Goal: Information Seeking & Learning: Learn about a topic

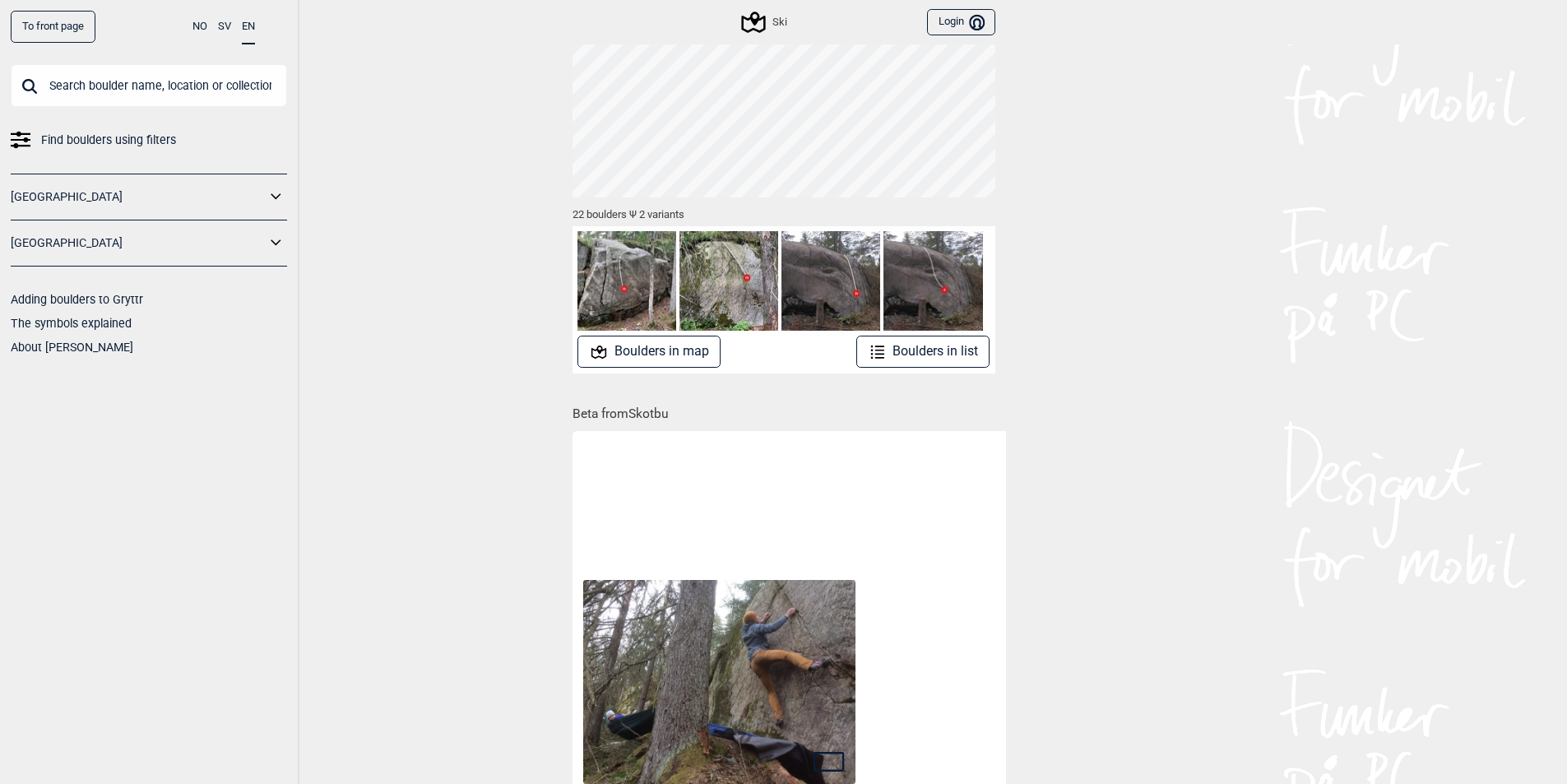
scroll to position [123, 0]
click at [629, 356] on button "Boulders in map" at bounding box center [649, 352] width 143 height 32
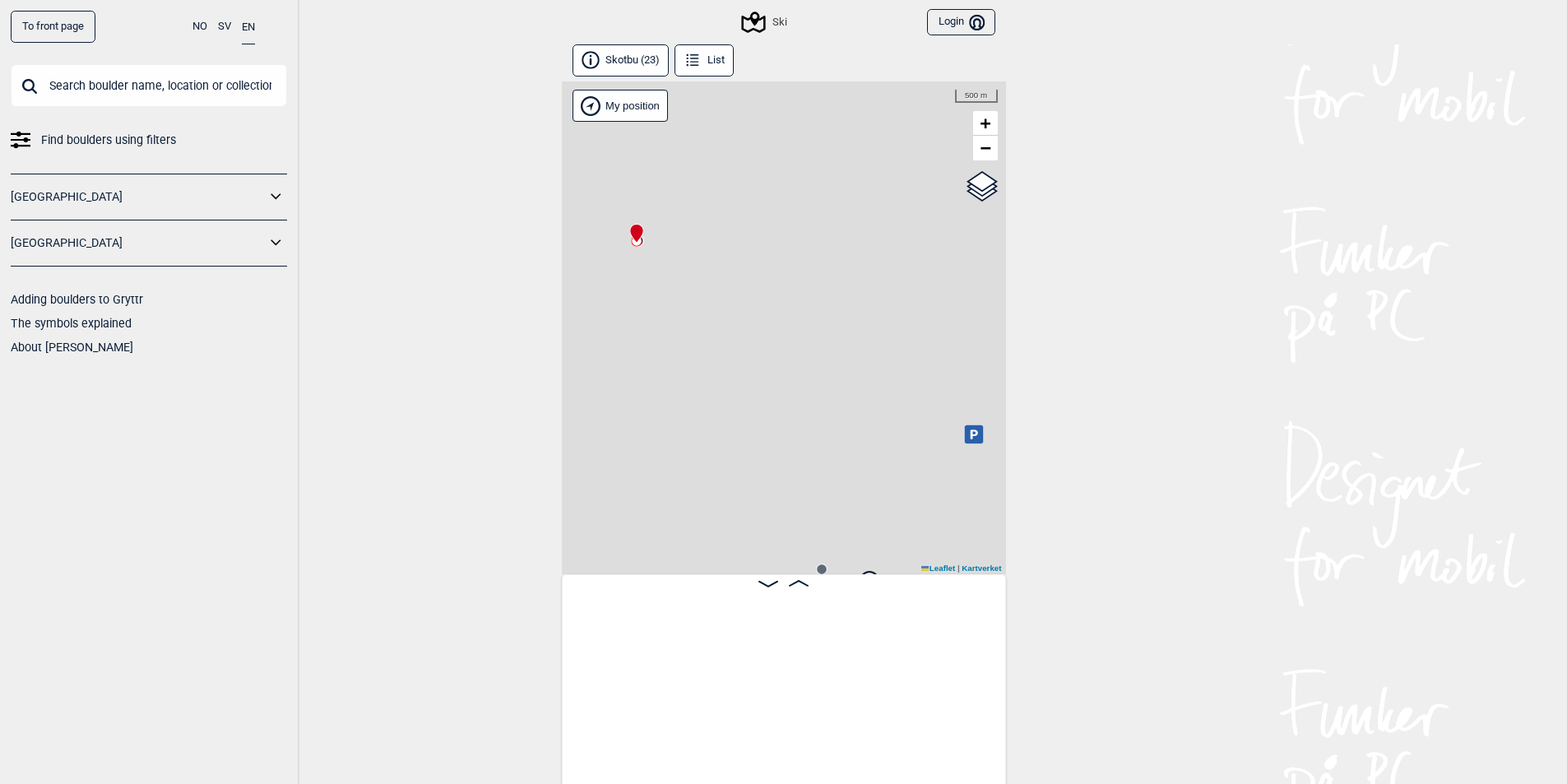
scroll to position [0, 129]
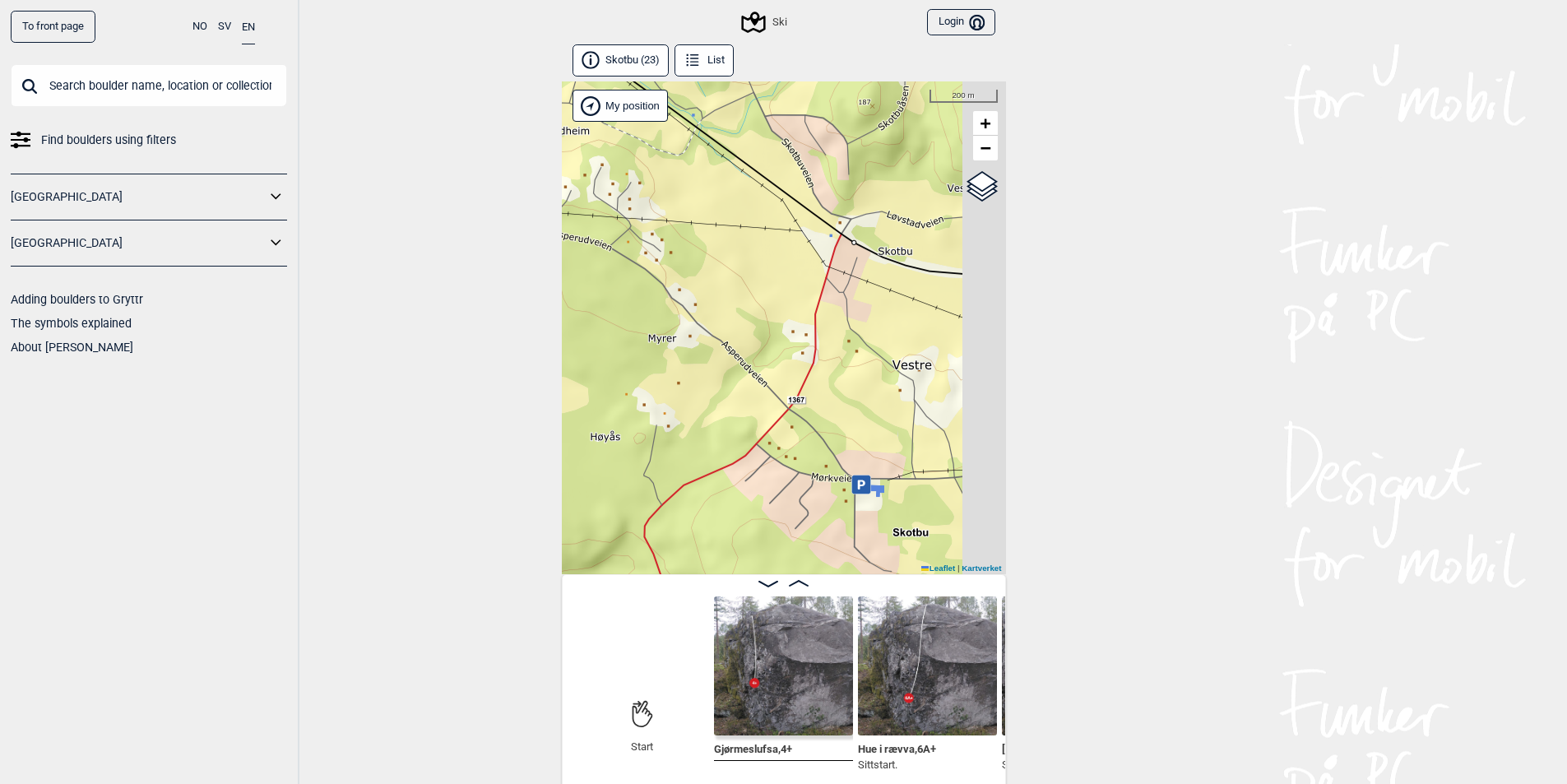
drag, startPoint x: 733, startPoint y: 330, endPoint x: 656, endPoint y: 356, distance: 81.3
click at [656, 356] on div "Ski Brukerens posisjon My position 200 m + − Kartverket OpenStreetMap Google sa…" at bounding box center [784, 327] width 444 height 492
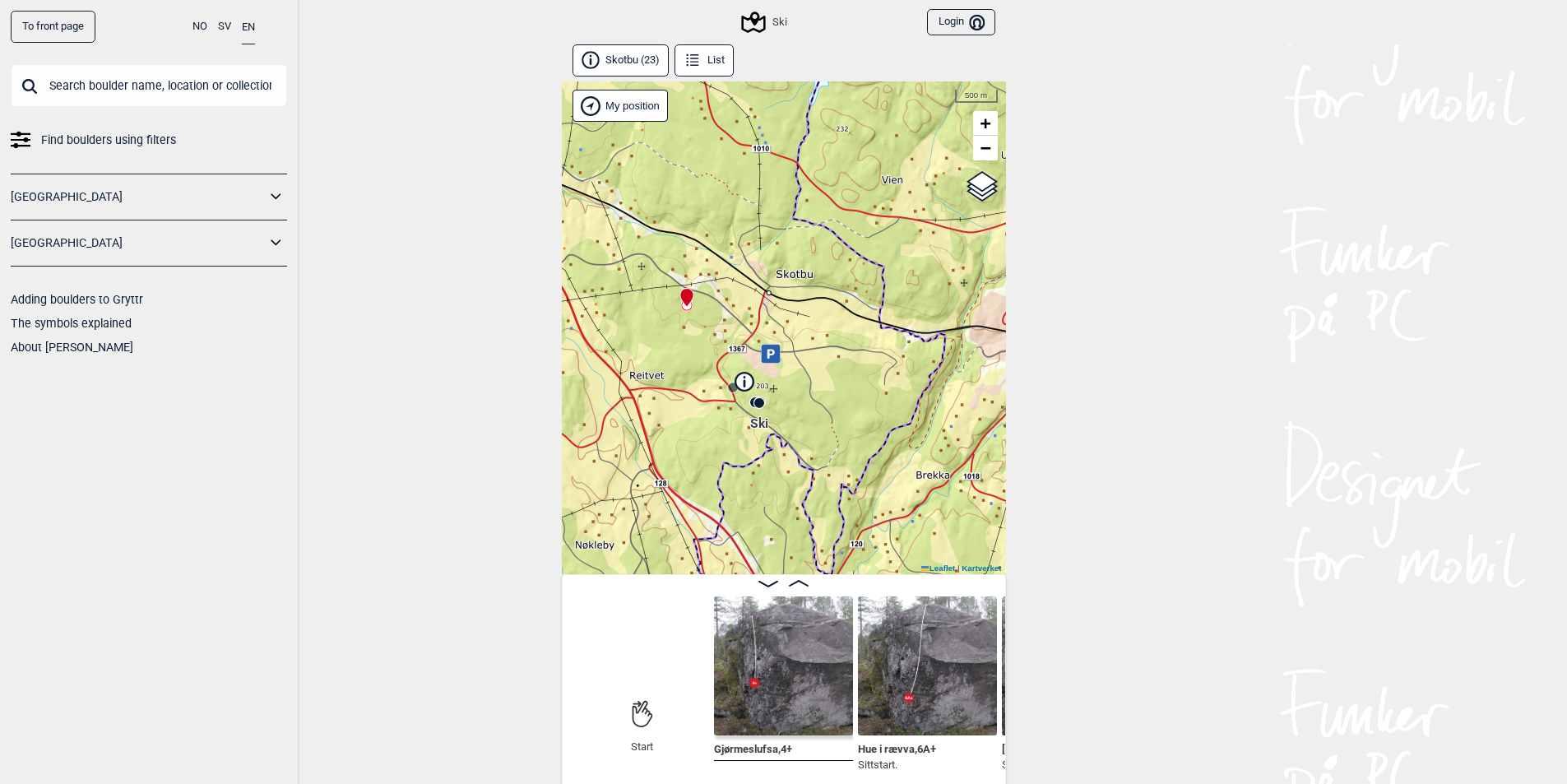
drag, startPoint x: 699, startPoint y: 455, endPoint x: 780, endPoint y: 405, distance: 95.2
click at [778, 407] on div "Ski Brukerens posisjon My position 500 m + − Kartverket OpenStreetMap Google sa…" at bounding box center [784, 327] width 444 height 492
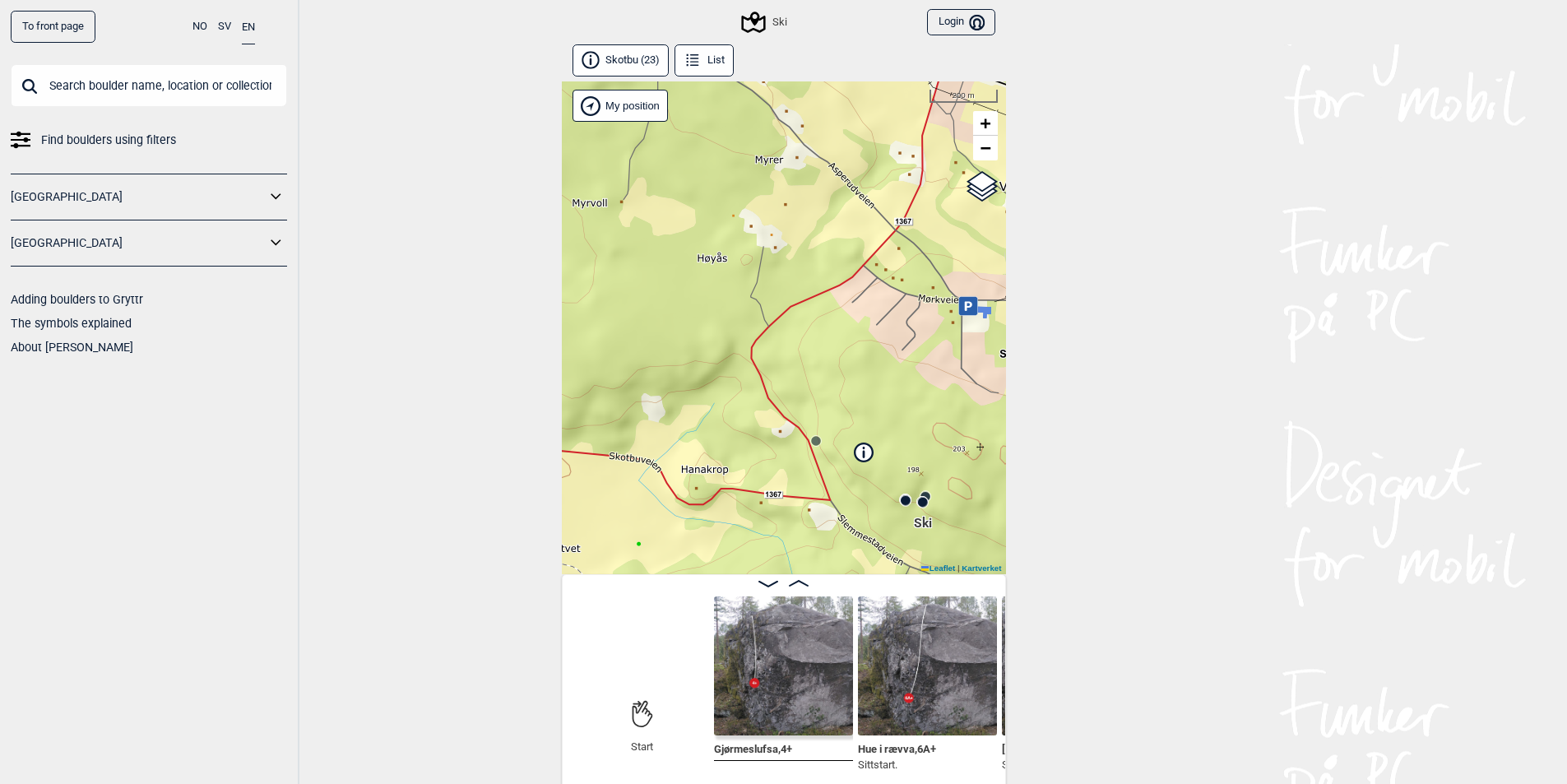
drag, startPoint x: 764, startPoint y: 325, endPoint x: 824, endPoint y: 176, distance: 160.6
click at [827, 179] on div "Ski Brukerens posisjon My position 200 m + − Kartverket OpenStreetMap Google sa…" at bounding box center [784, 327] width 444 height 492
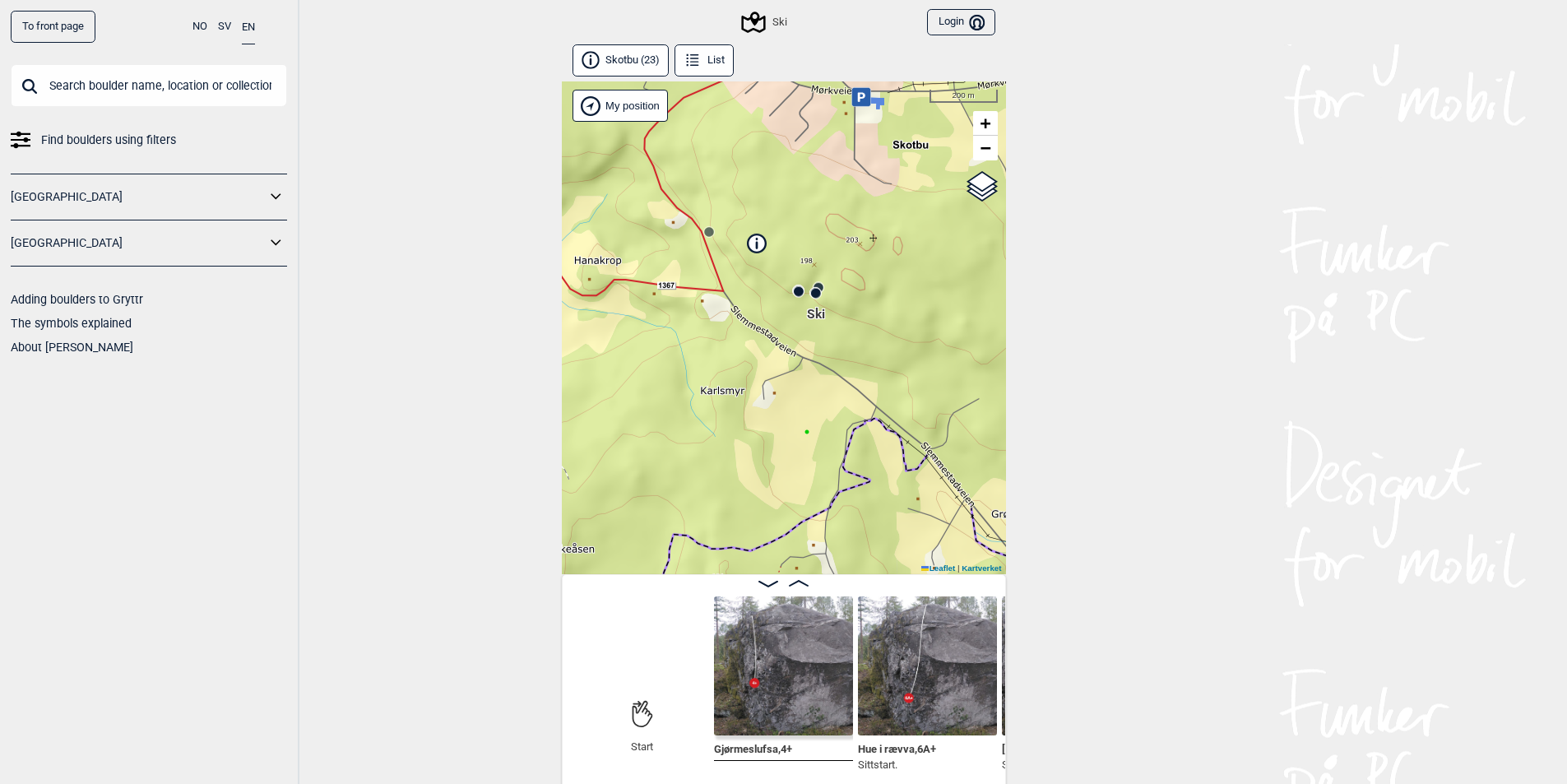
drag, startPoint x: 826, startPoint y: 385, endPoint x: 774, endPoint y: 303, distance: 97.1
click at [774, 303] on div "Ski Brukerens posisjon My position 200 m + − Kartverket OpenStreetMap Google sa…" at bounding box center [784, 327] width 444 height 492
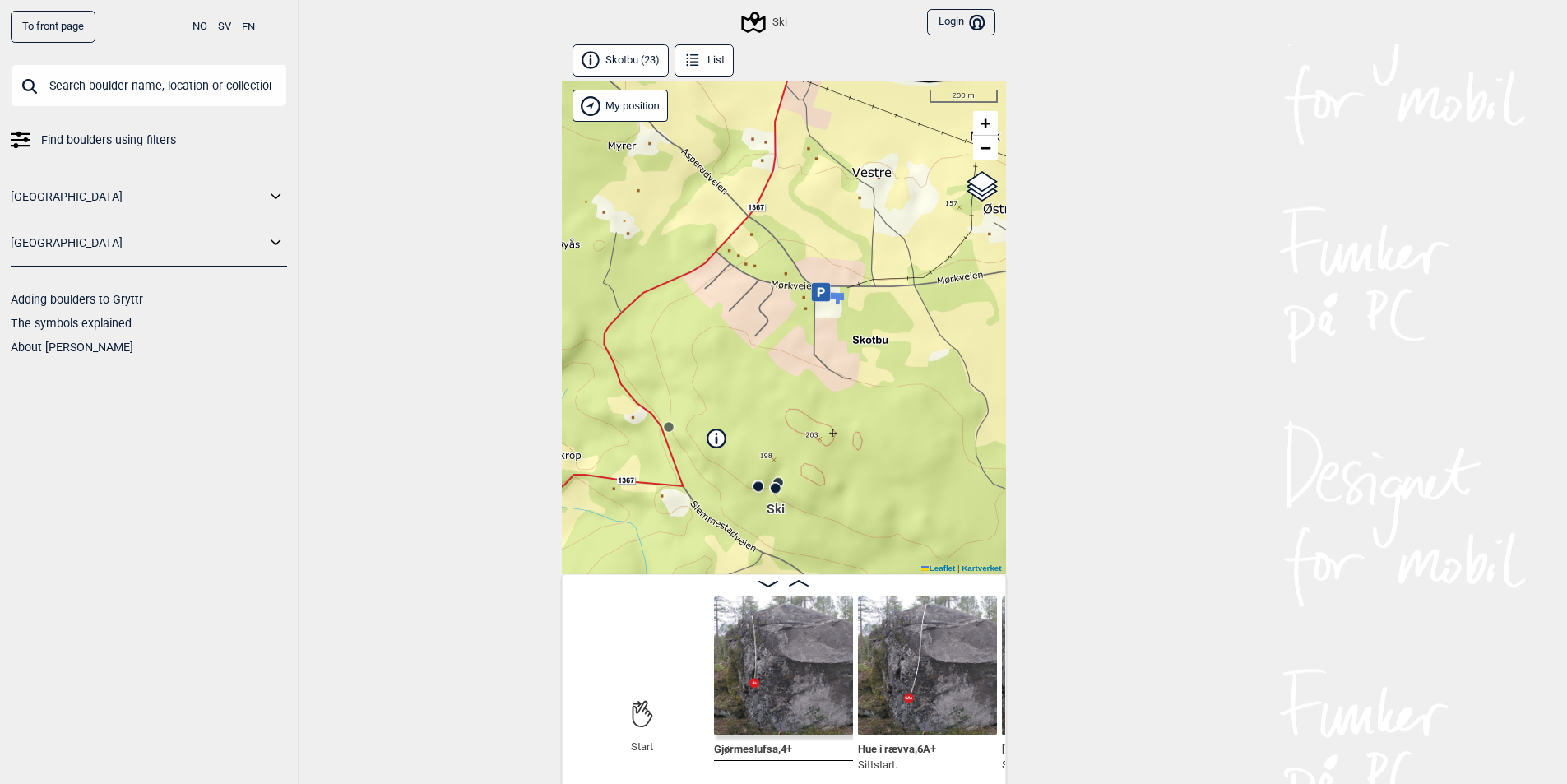
drag, startPoint x: 775, startPoint y: 361, endPoint x: 761, endPoint y: 533, distance: 172.6
click at [743, 547] on div "Ski Brukerens posisjon My position 200 m + − Kartverket OpenStreetMap Google sa…" at bounding box center [784, 327] width 444 height 492
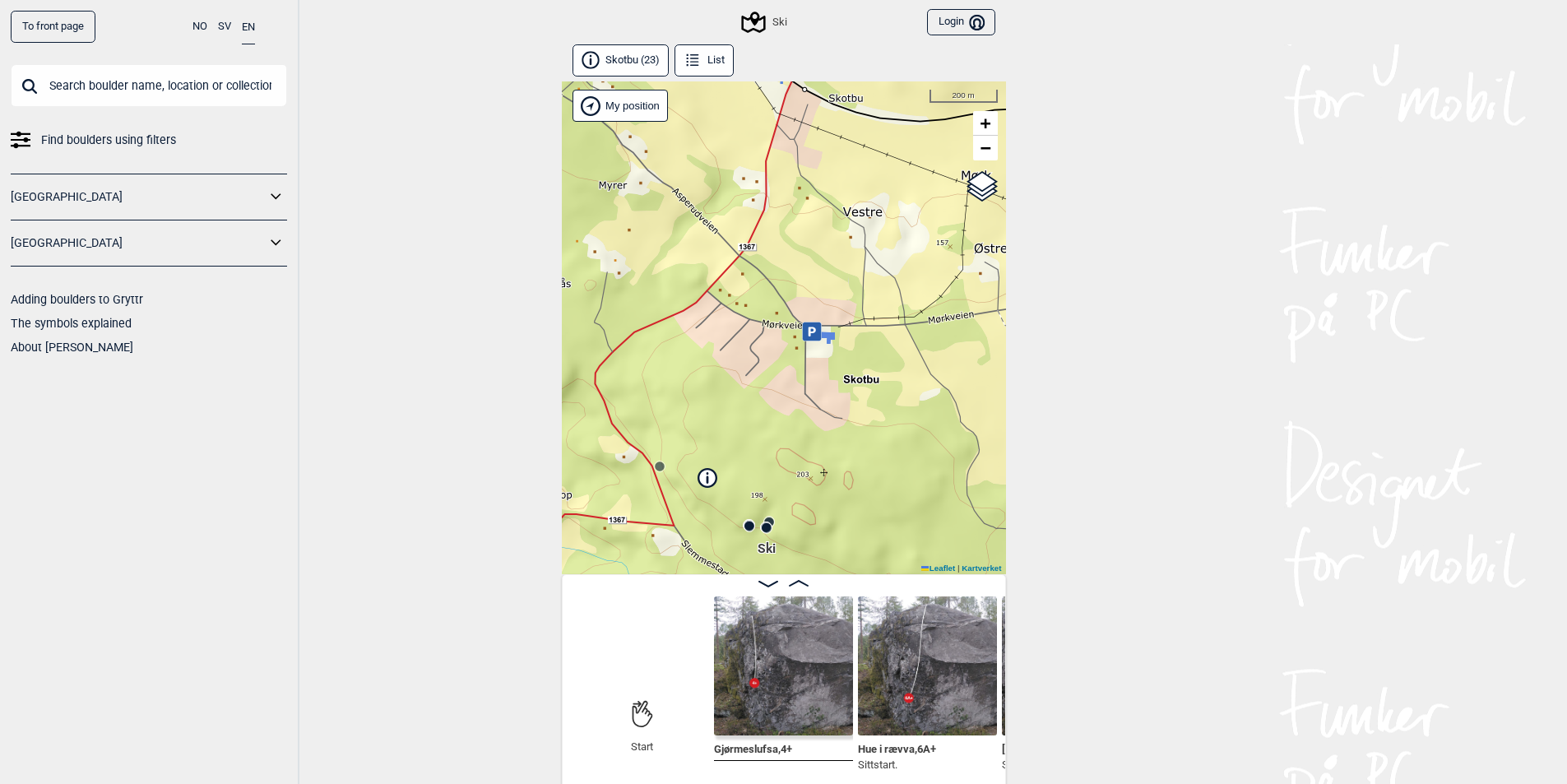
click at [750, 565] on div "Ski Brukerens posisjon My position 200 m + − Kartverket OpenStreetMap Google sa…" at bounding box center [784, 327] width 444 height 492
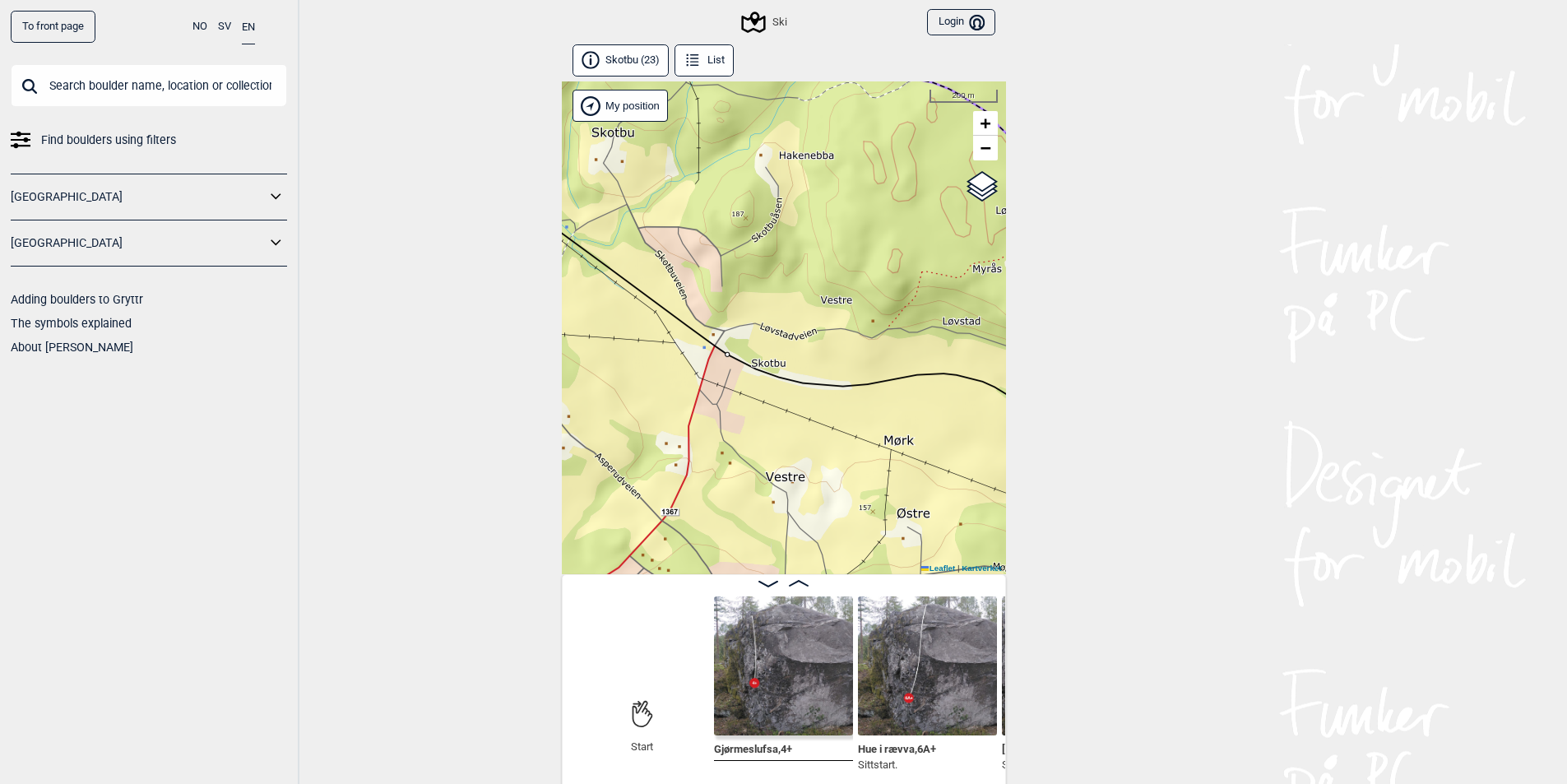
drag, startPoint x: 752, startPoint y: 473, endPoint x: 743, endPoint y: 583, distance: 110.4
click at [742, 583] on div "Skotbu (23) List Ski Brukerens posisjon My position 200 m + − Kartverket OpenSt…" at bounding box center [784, 416] width 444 height 744
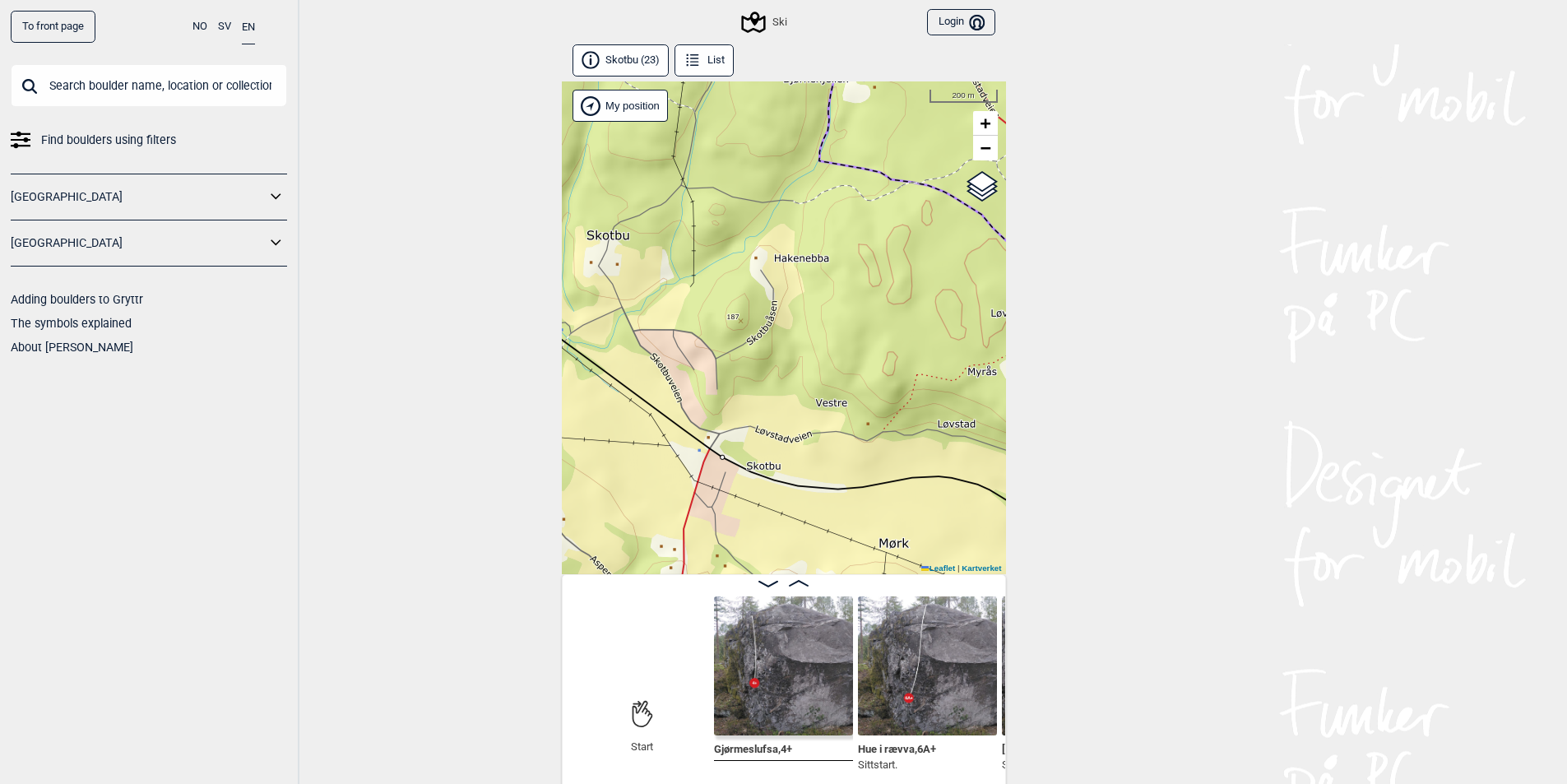
drag, startPoint x: 753, startPoint y: 385, endPoint x: 751, endPoint y: 428, distance: 43.0
click at [751, 428] on div "Ski Brukerens posisjon My position 200 m + − Kartverket OpenStreetMap Google sa…" at bounding box center [784, 327] width 444 height 492
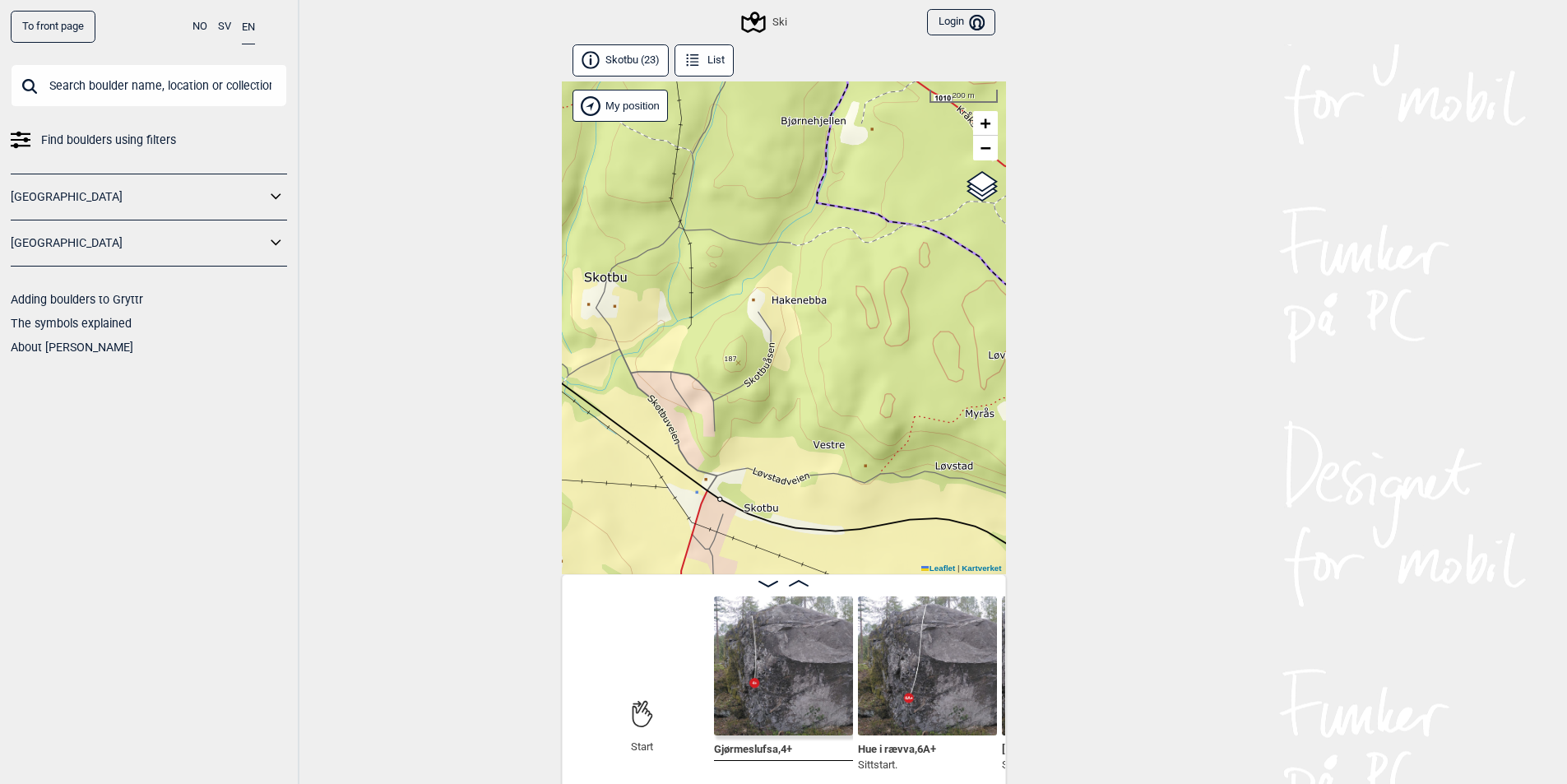
drag, startPoint x: 732, startPoint y: 456, endPoint x: 732, endPoint y: 476, distance: 20.0
click at [732, 471] on div "Ski Brukerens posisjon My position 200 m + − Kartverket OpenStreetMap Google sa…" at bounding box center [784, 327] width 444 height 492
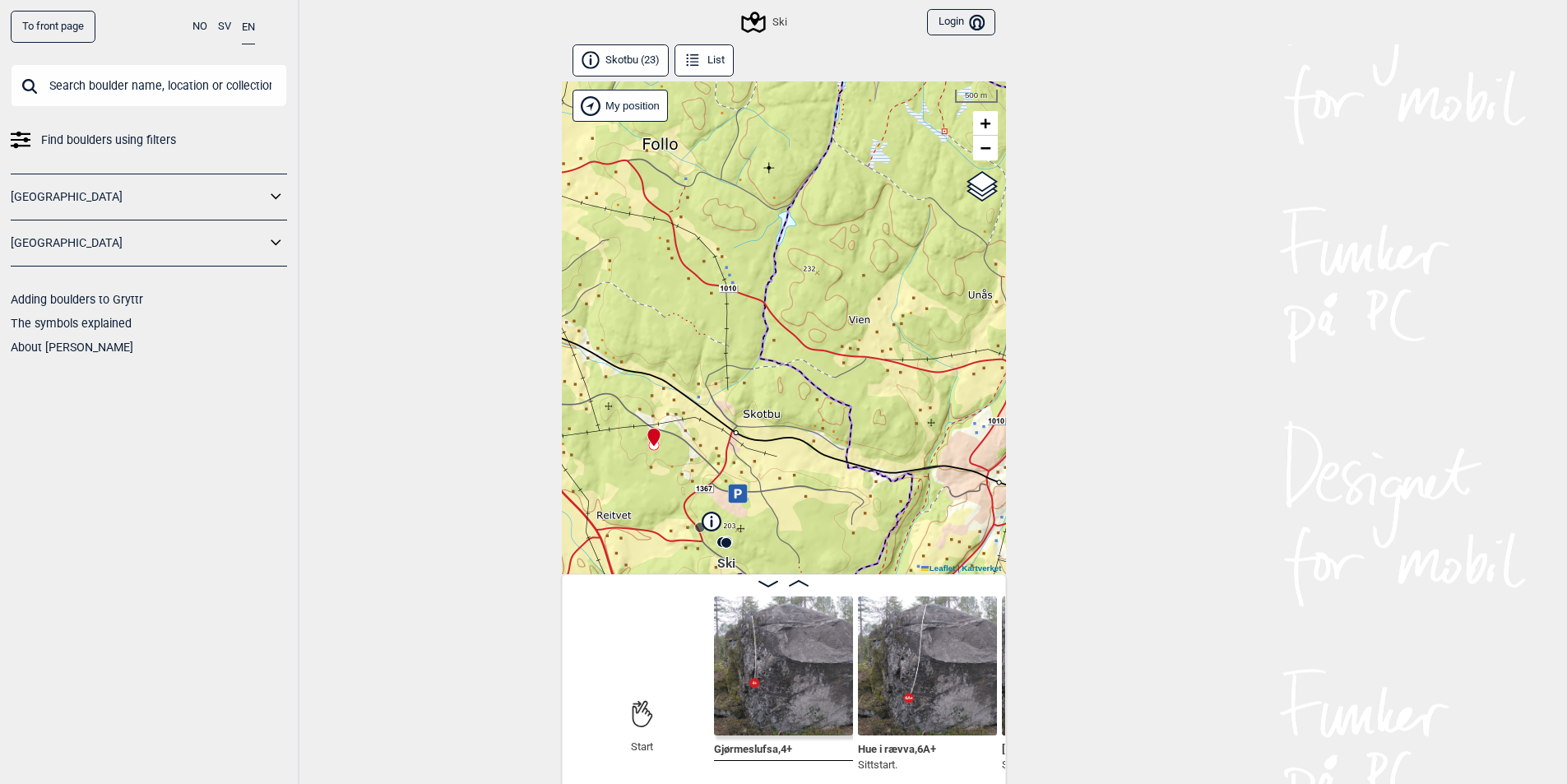
drag, startPoint x: 712, startPoint y: 457, endPoint x: 760, endPoint y: 420, distance: 60.6
click at [760, 420] on div "Ski Brukerens posisjon My position 500 m + − Kartverket OpenStreetMap Google sa…" at bounding box center [784, 327] width 444 height 492
click at [771, 173] on div "Ski Brukerens posisjon My position 500 m + − Kartverket OpenStreetMap Google sa…" at bounding box center [784, 327] width 444 height 492
click at [775, 167] on div "Ski Brukerens posisjon My position 500 m + − Kartverket OpenStreetMap Google sa…" at bounding box center [784, 327] width 444 height 492
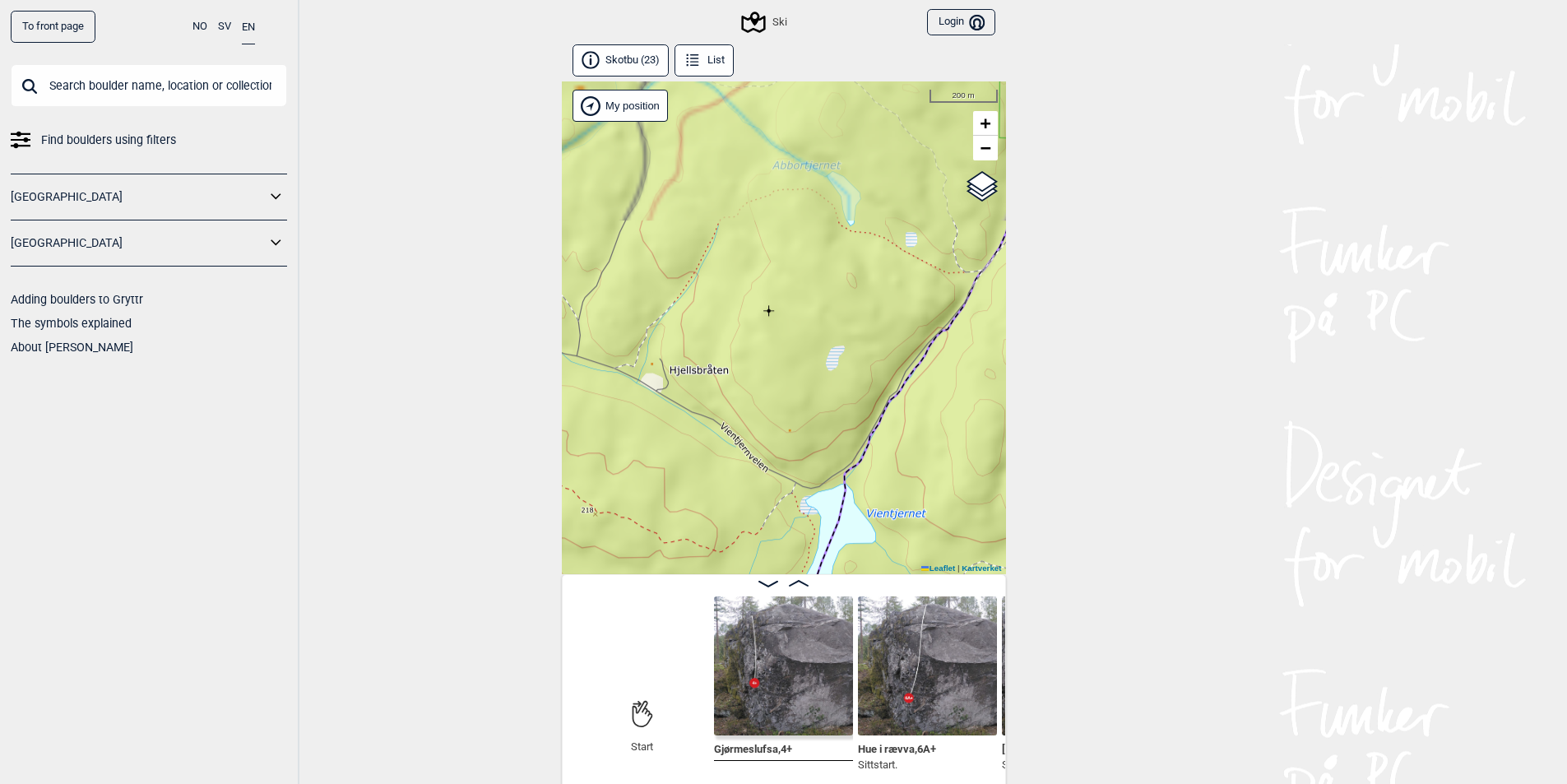
drag, startPoint x: 792, startPoint y: 165, endPoint x: 798, endPoint y: 433, distance: 268.1
click at [798, 433] on div "Ski Brukerens posisjon My position 200 m + − Kartverket OpenStreetMap Google sa…" at bounding box center [784, 327] width 444 height 492
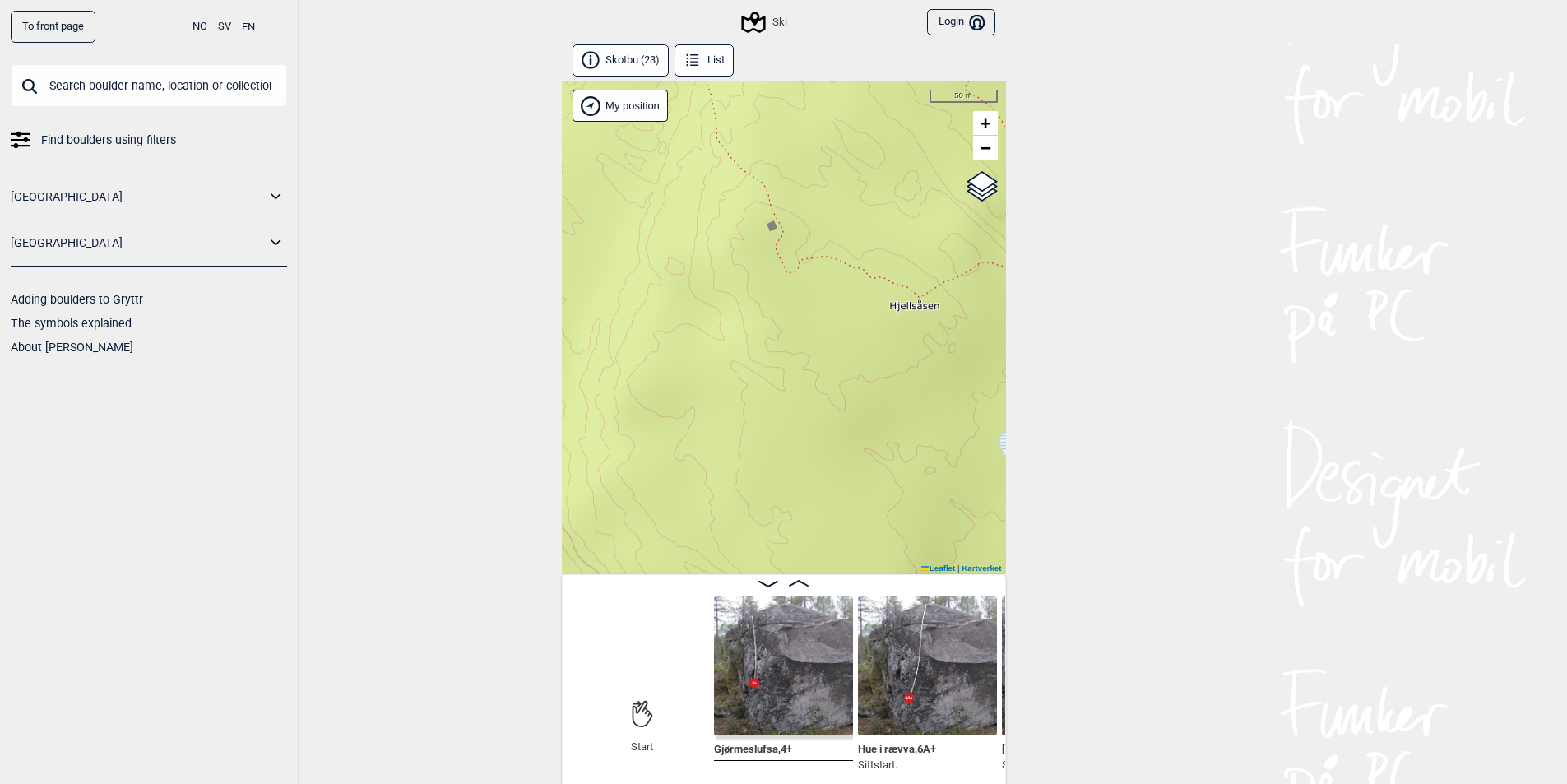
click at [768, 226] on div "Ski Brukerens posisjon My position 50 m + − Kartverket OpenStreetMap Google sat…" at bounding box center [784, 327] width 444 height 492
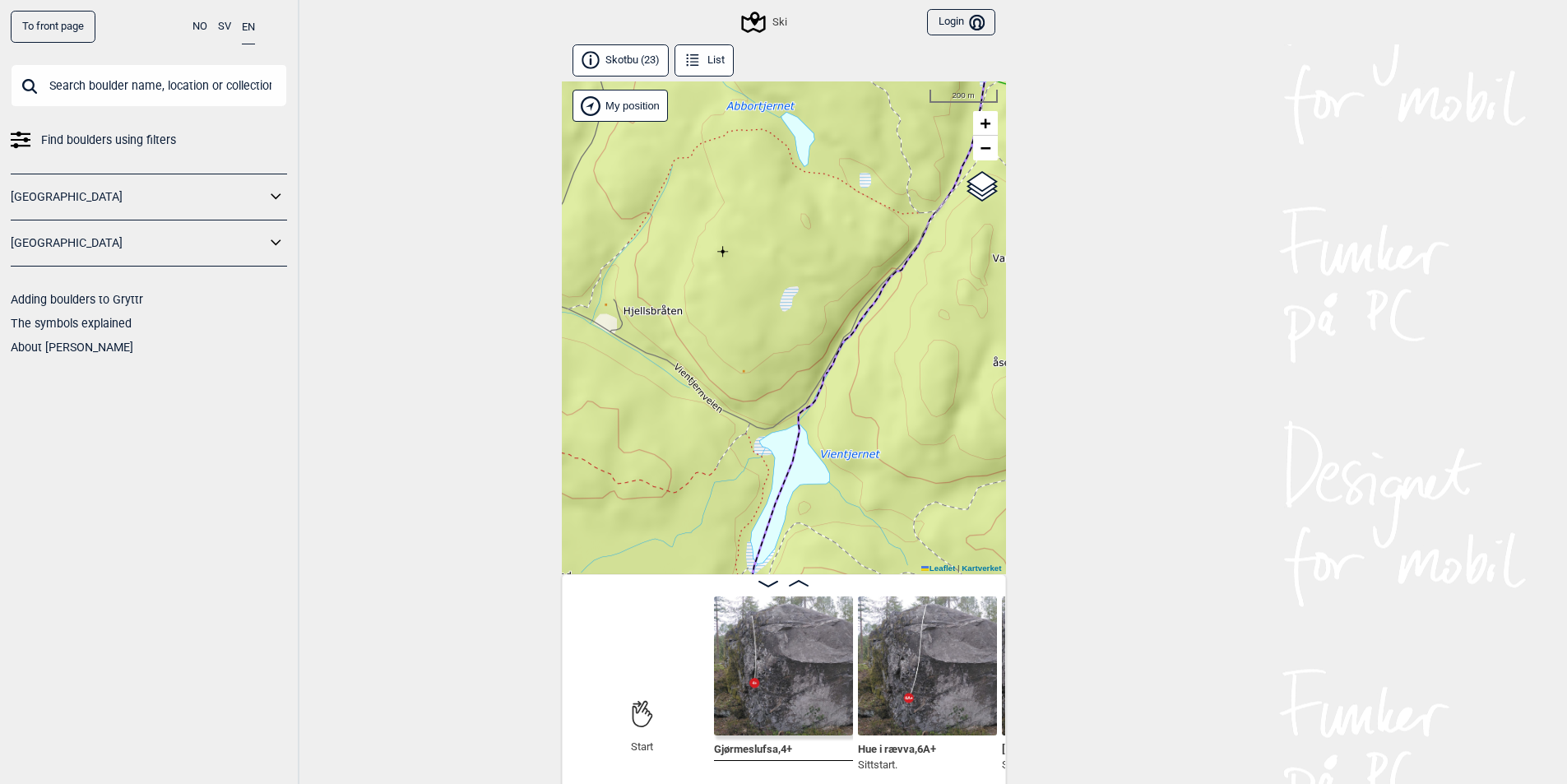
drag, startPoint x: 729, startPoint y: 466, endPoint x: 807, endPoint y: 174, distance: 302.2
click at [799, 188] on div "Ski Brukerens posisjon My position 200 m + − Kartverket OpenStreetMap Google sa…" at bounding box center [784, 327] width 444 height 492
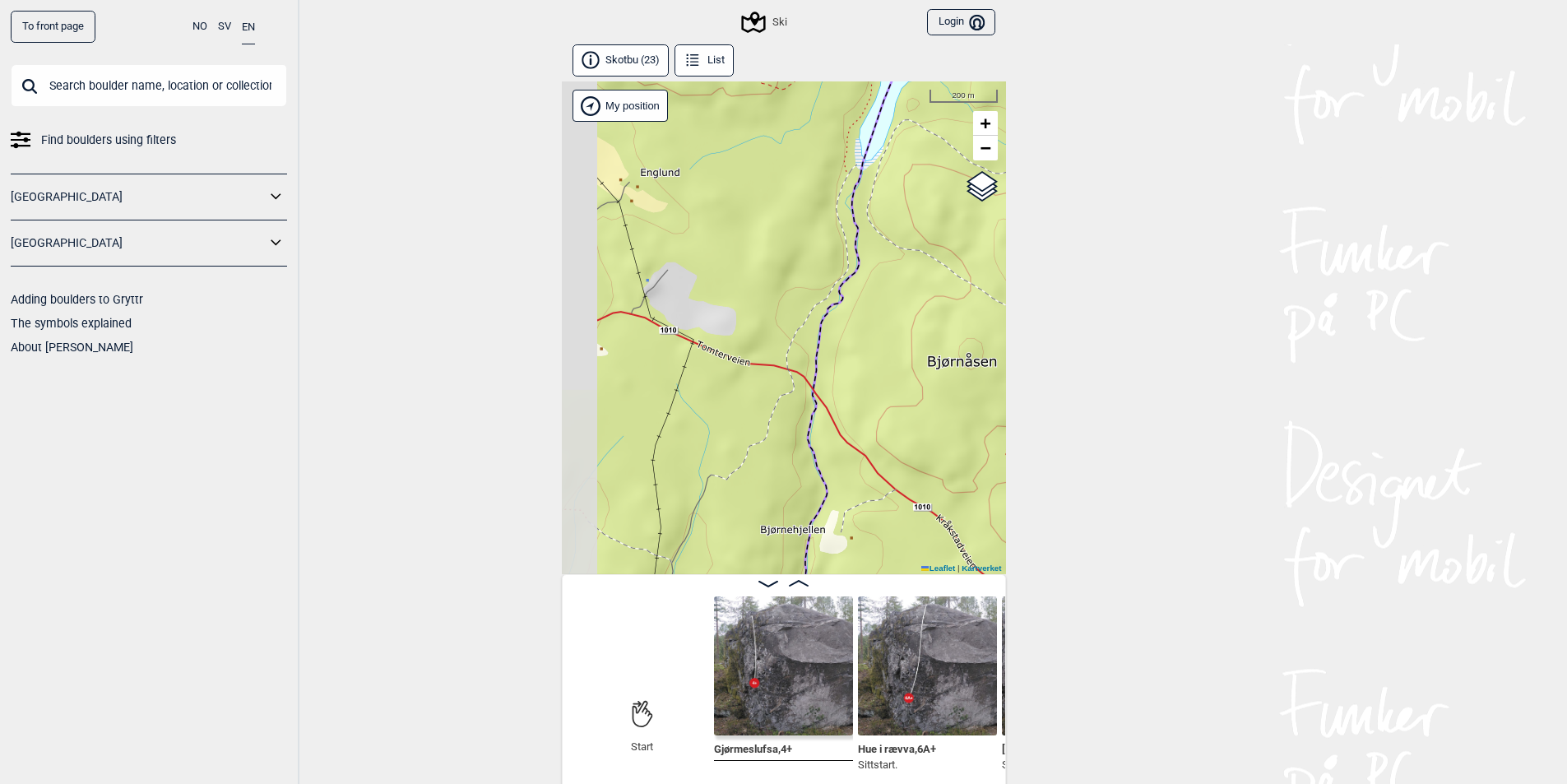
click at [804, 237] on div "Ski Brukerens posisjon My position 200 m + − Kartverket OpenStreetMap Google sa…" at bounding box center [784, 327] width 444 height 492
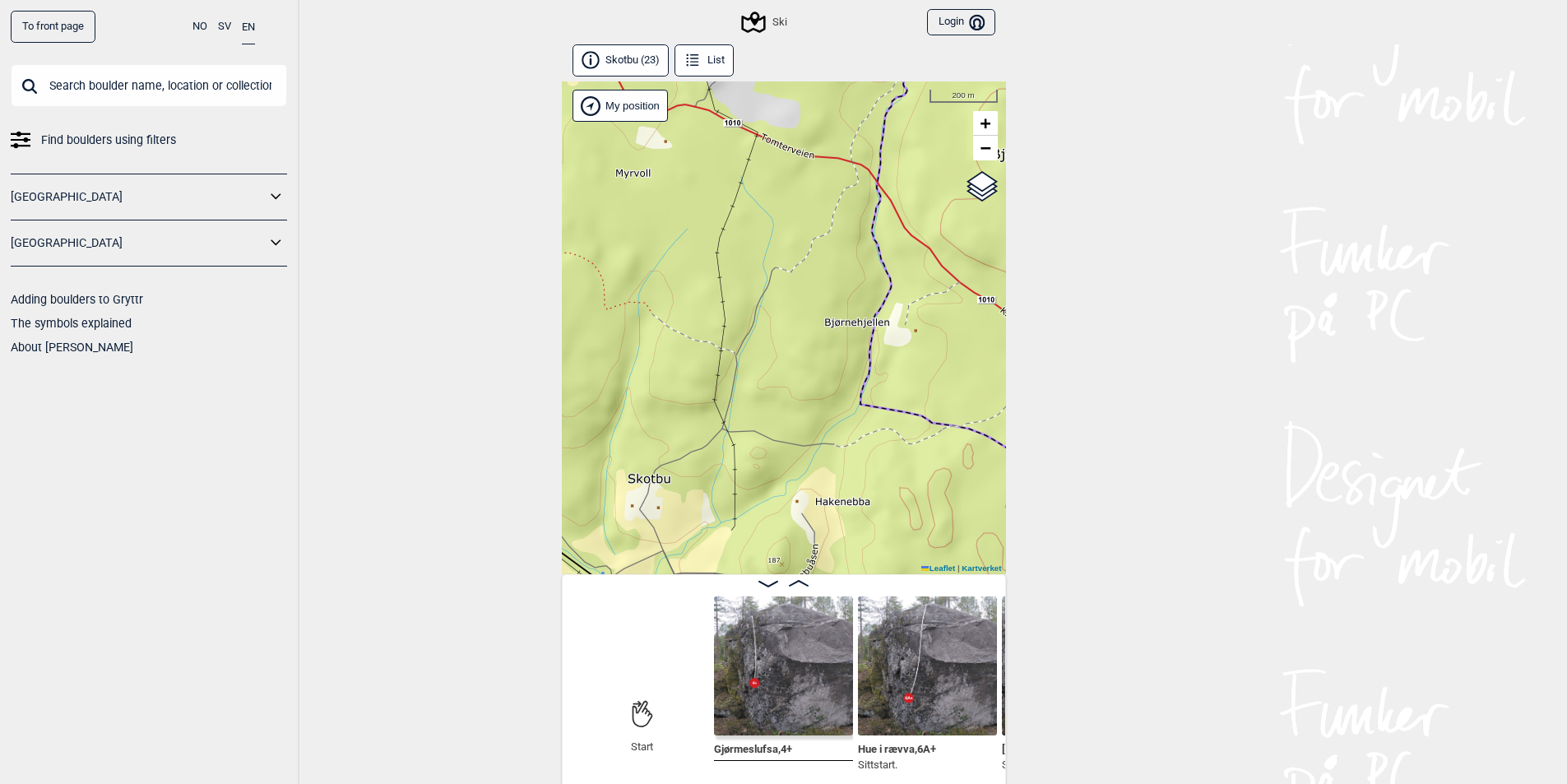
drag, startPoint x: 748, startPoint y: 482, endPoint x: 816, endPoint y: 258, distance: 234.1
click at [816, 252] on div "Ski Brukerens posisjon My position 200 m + − Kartverket OpenStreetMap Google sa…" at bounding box center [784, 327] width 444 height 492
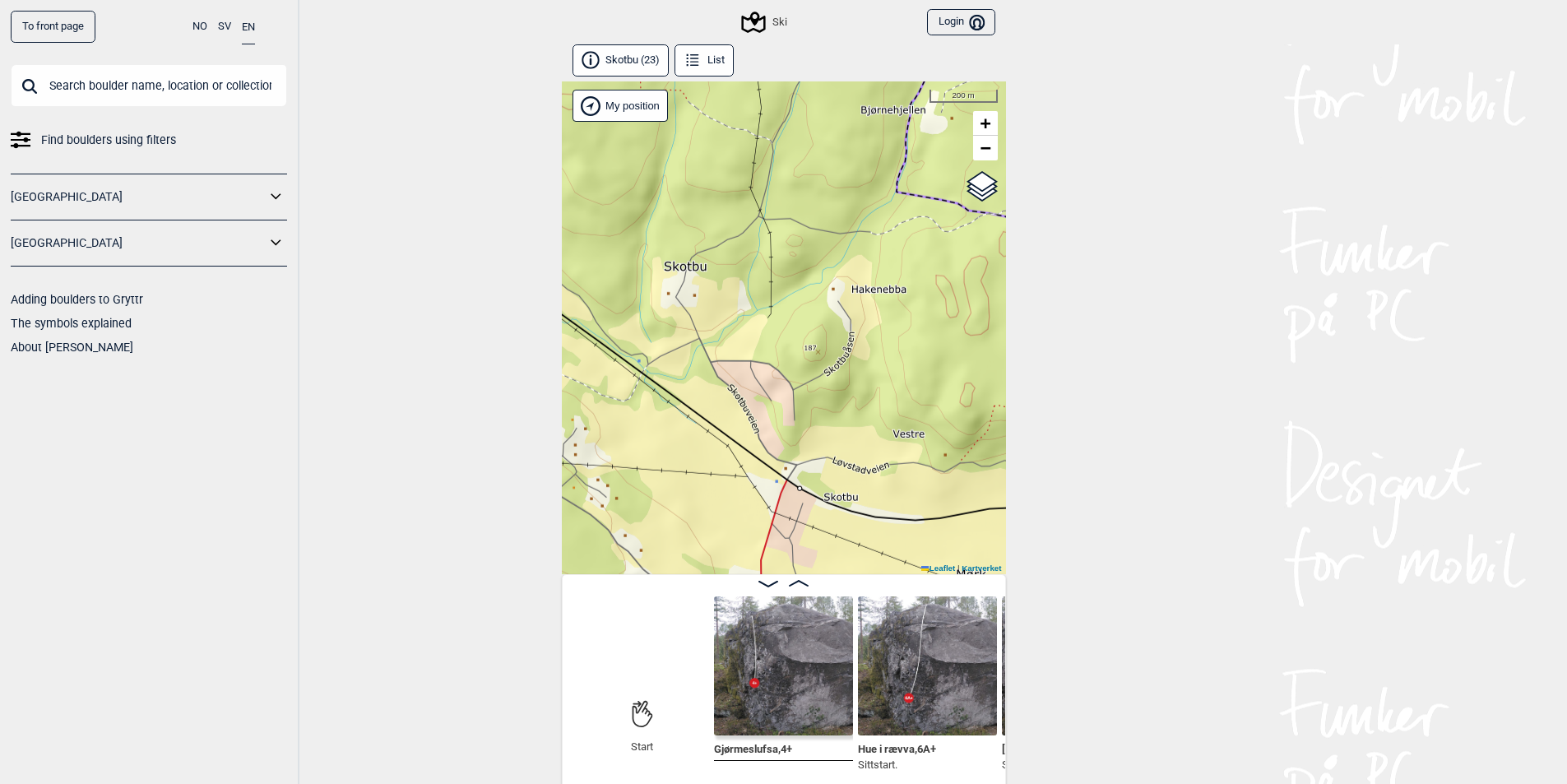
drag, startPoint x: 847, startPoint y: 265, endPoint x: 849, endPoint y: 239, distance: 26.1
click at [852, 221] on div "Ski Brukerens posisjon My position 200 m + − Kartverket OpenStreetMap Google sa…" at bounding box center [784, 327] width 444 height 492
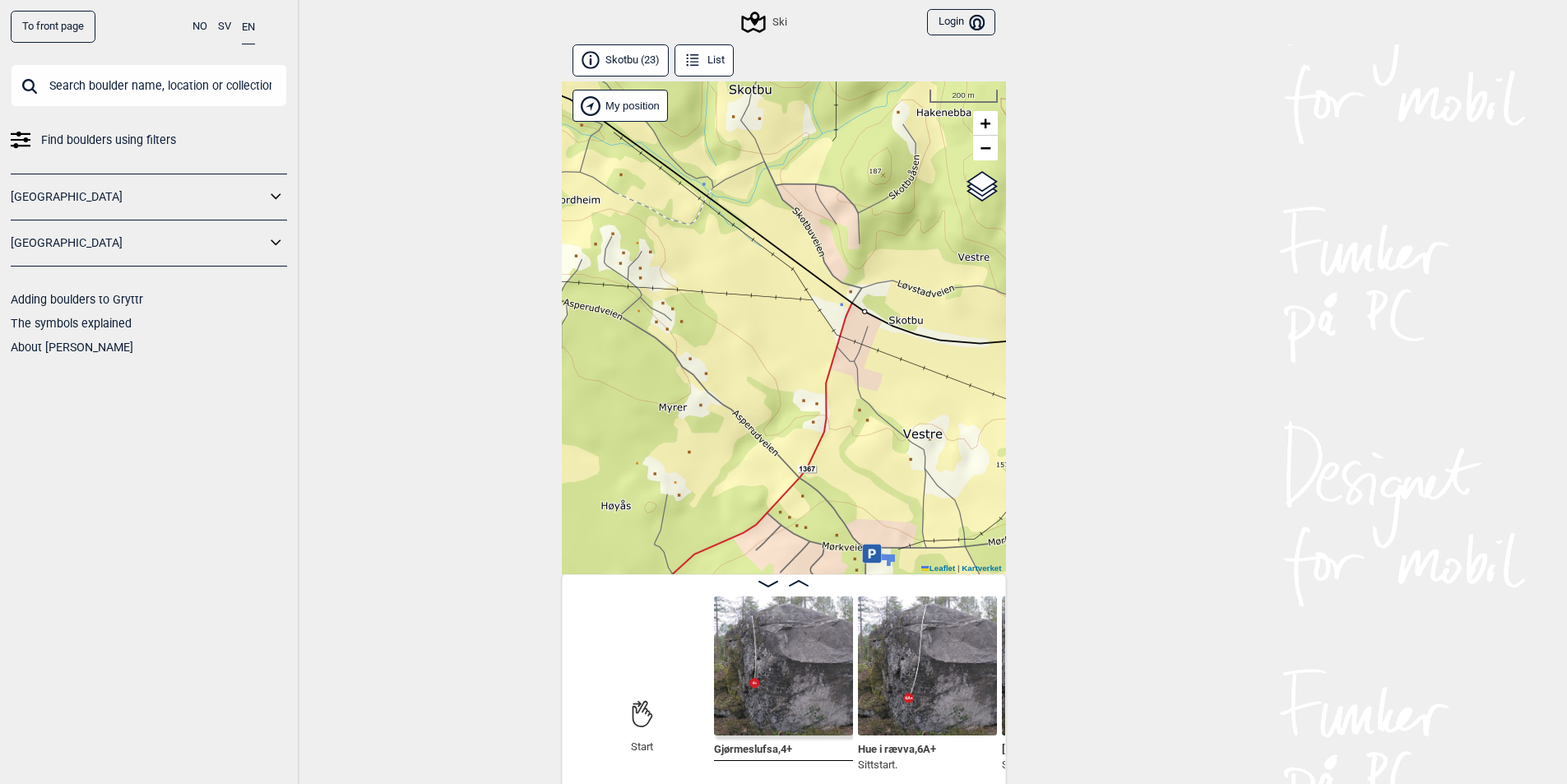
drag, startPoint x: 766, startPoint y: 404, endPoint x: 829, endPoint y: 257, distance: 159.9
click at [830, 242] on div "Ski Brukerens posisjon My position 200 m + − Kartverket OpenStreetMap Google sa…" at bounding box center [784, 327] width 444 height 492
drag, startPoint x: 798, startPoint y: 426, endPoint x: 805, endPoint y: 221, distance: 205.1
click at [805, 213] on div "Ski Brukerens posisjon My position 200 m + − Kartverket OpenStreetMap Google sa…" at bounding box center [784, 327] width 444 height 492
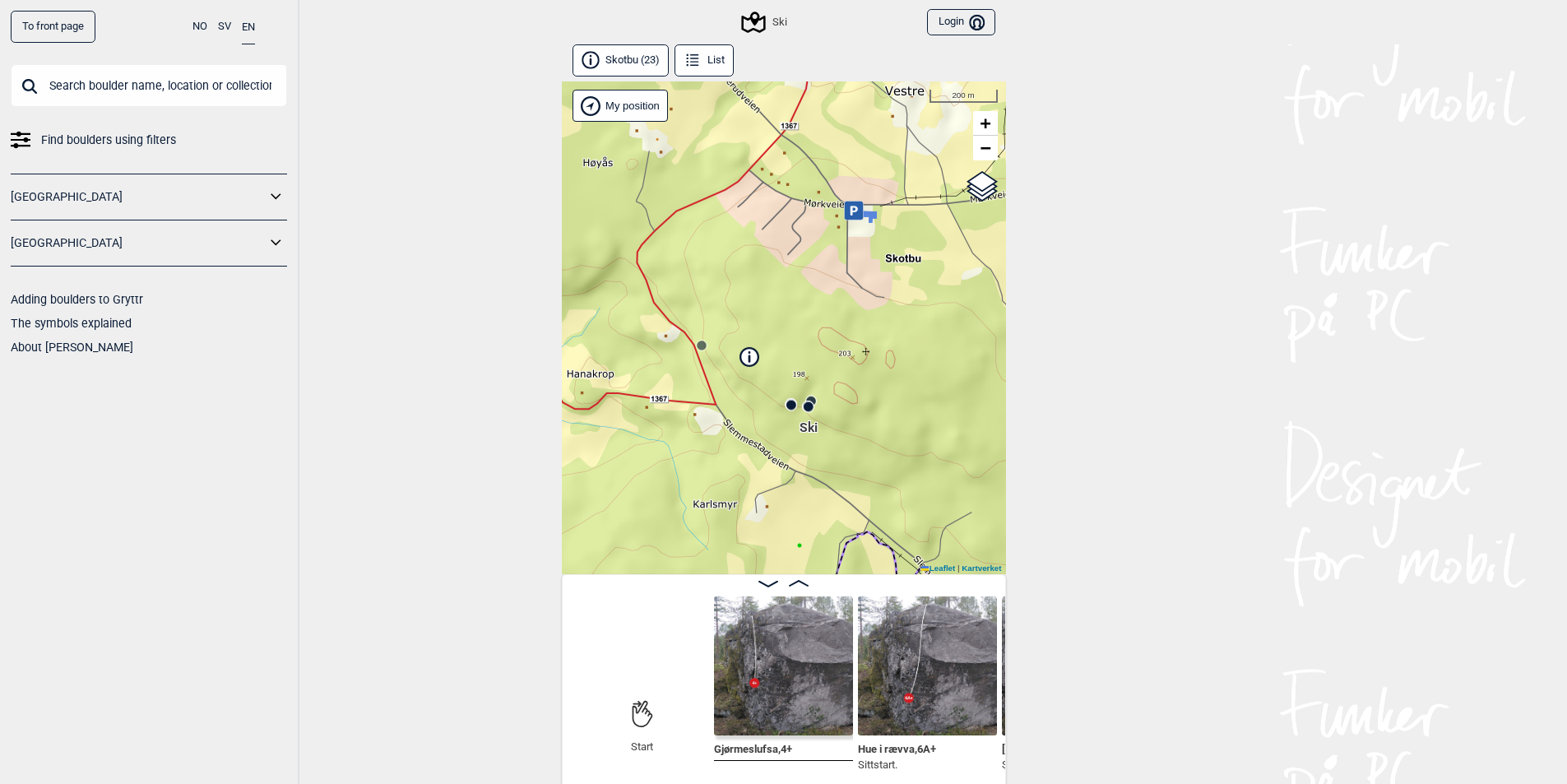
drag, startPoint x: 819, startPoint y: 459, endPoint x: 775, endPoint y: 364, distance: 104.7
click at [803, 359] on div "Ski Brukerens posisjon My position 200 m + − Kartverket OpenStreetMap Google sa…" at bounding box center [784, 327] width 444 height 492
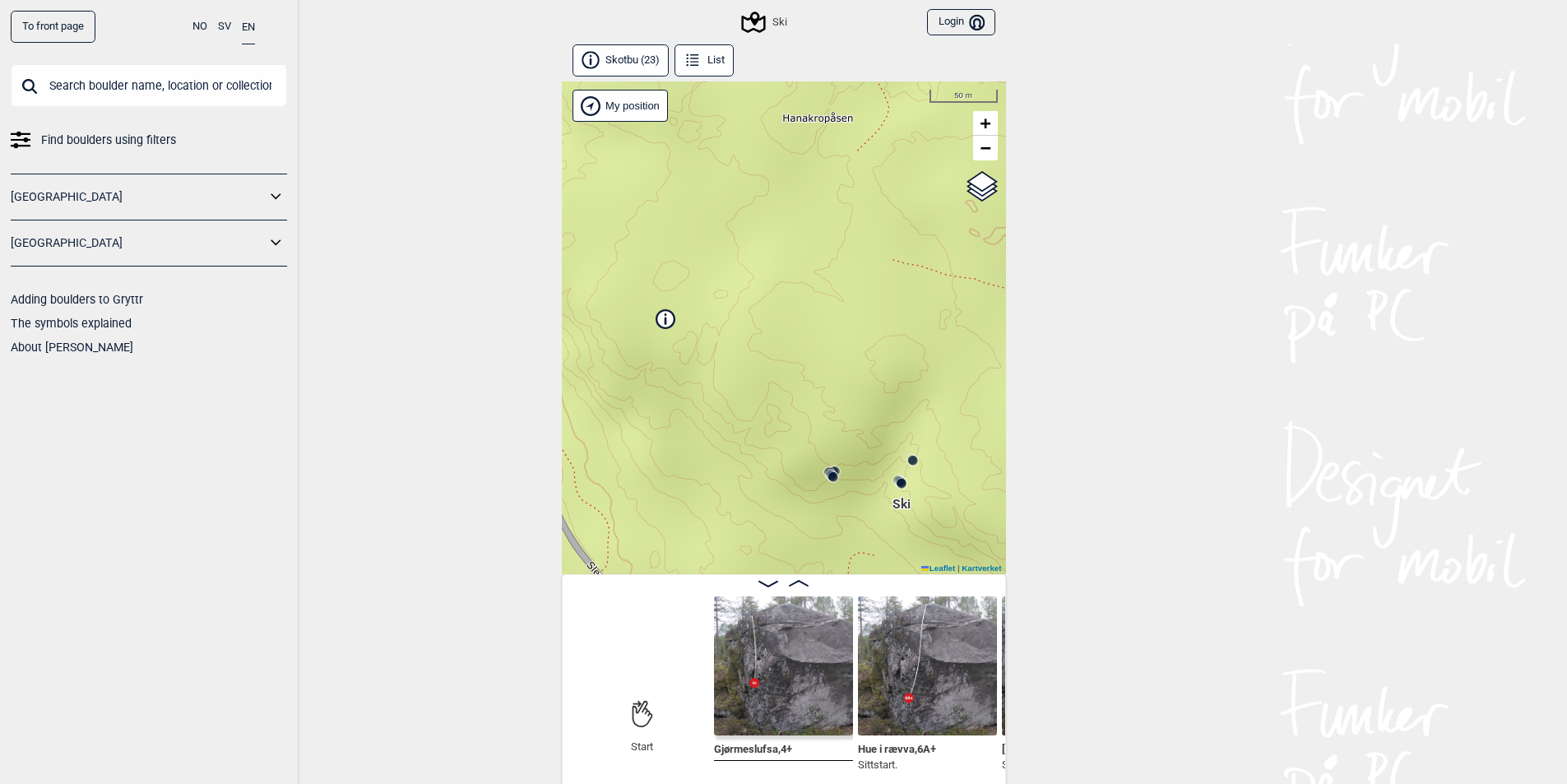
click at [665, 323] on icon at bounding box center [665, 320] width 3 height 8
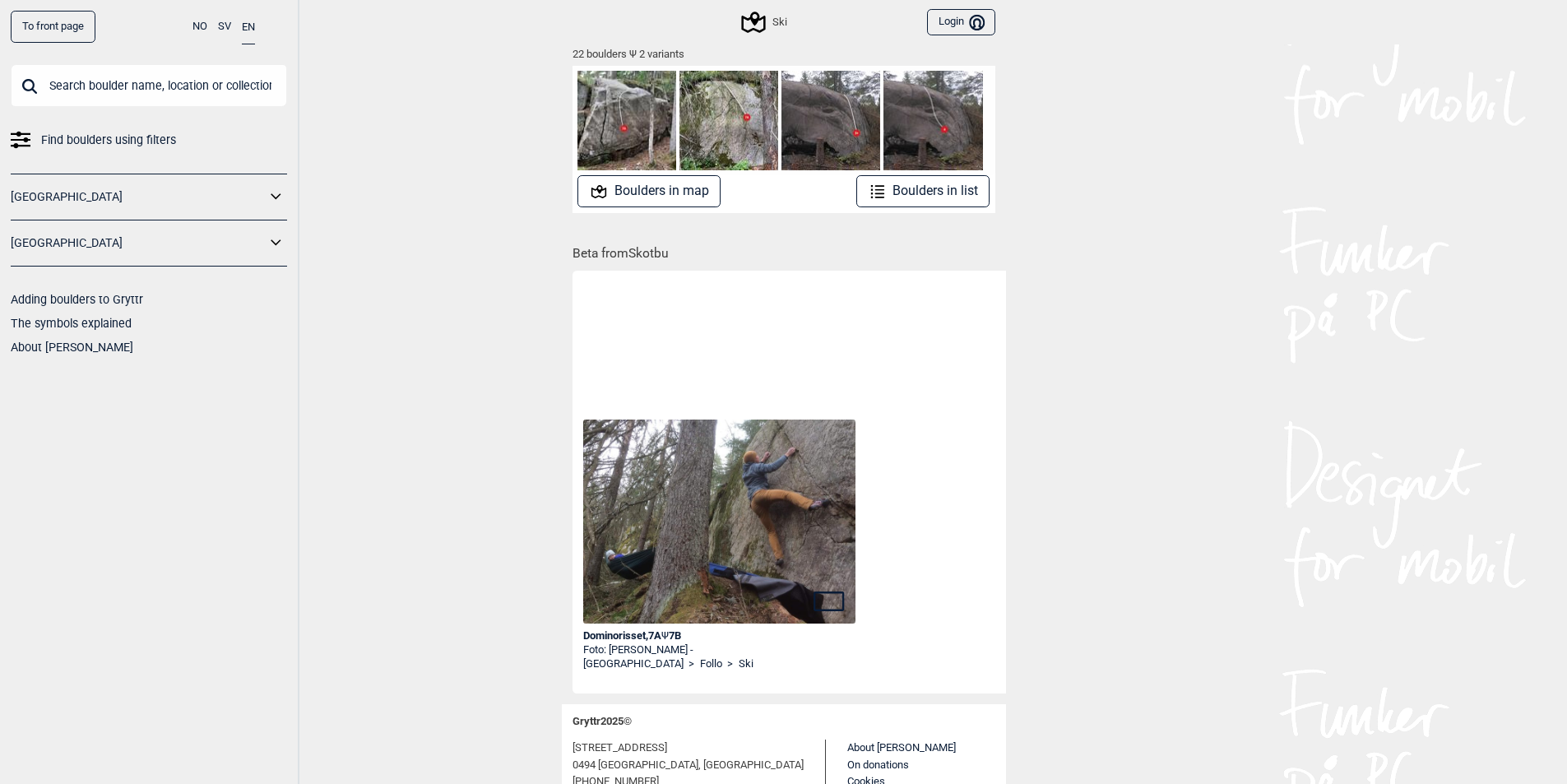
scroll to position [369, 0]
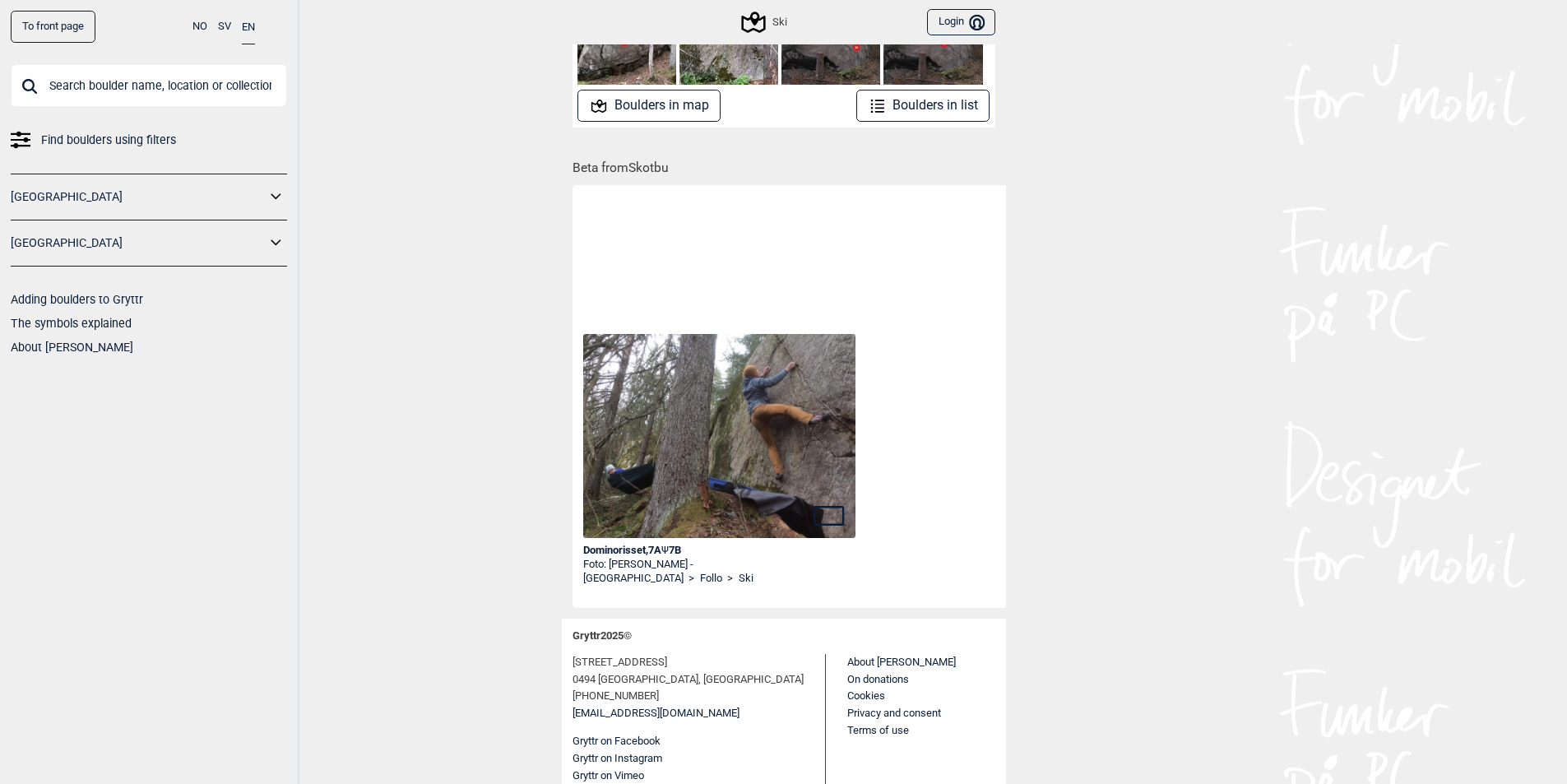
click at [718, 439] on img at bounding box center [720, 435] width 273 height 204
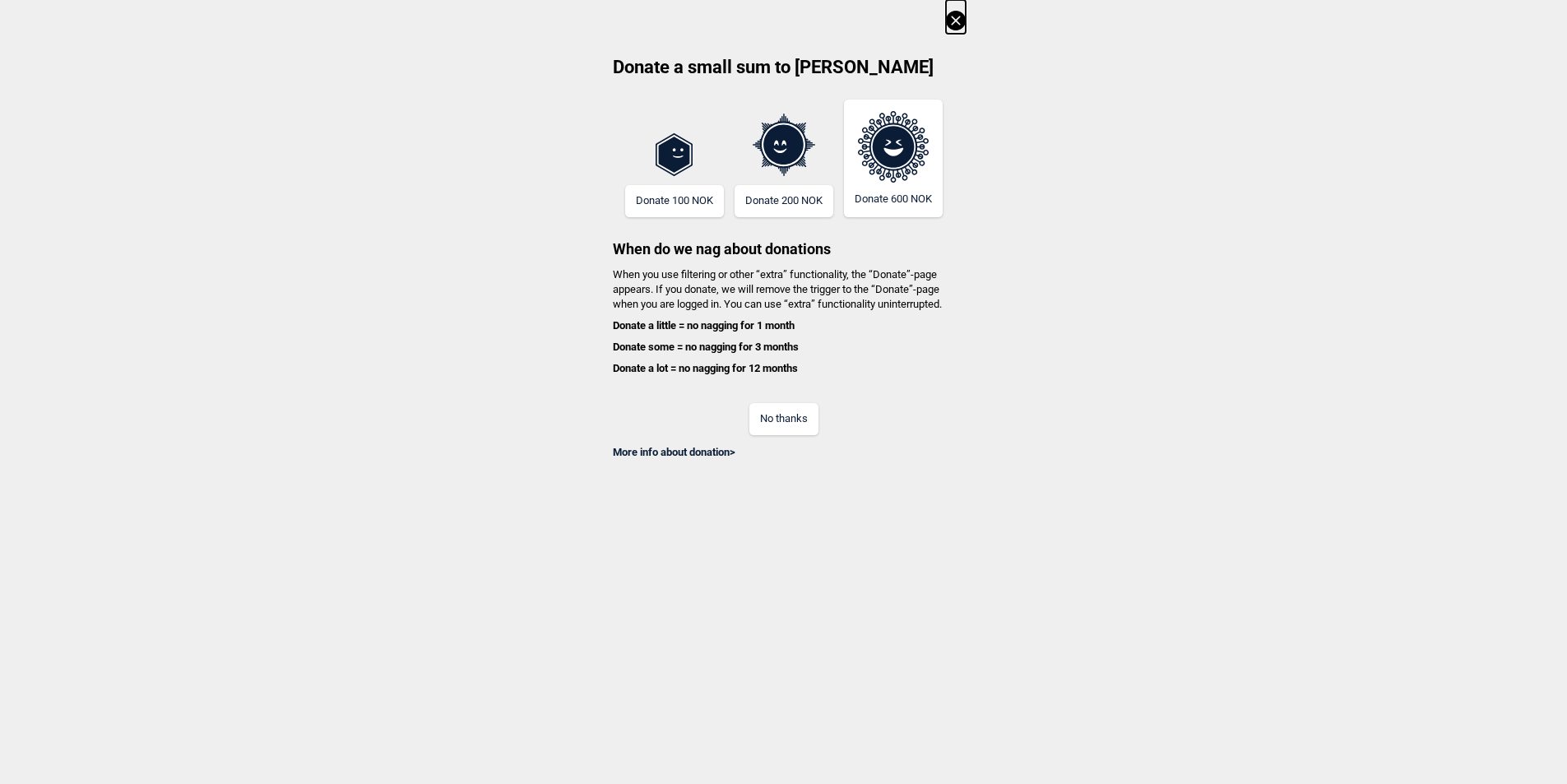
click at [960, 22] on icon at bounding box center [955, 20] width 9 height 9
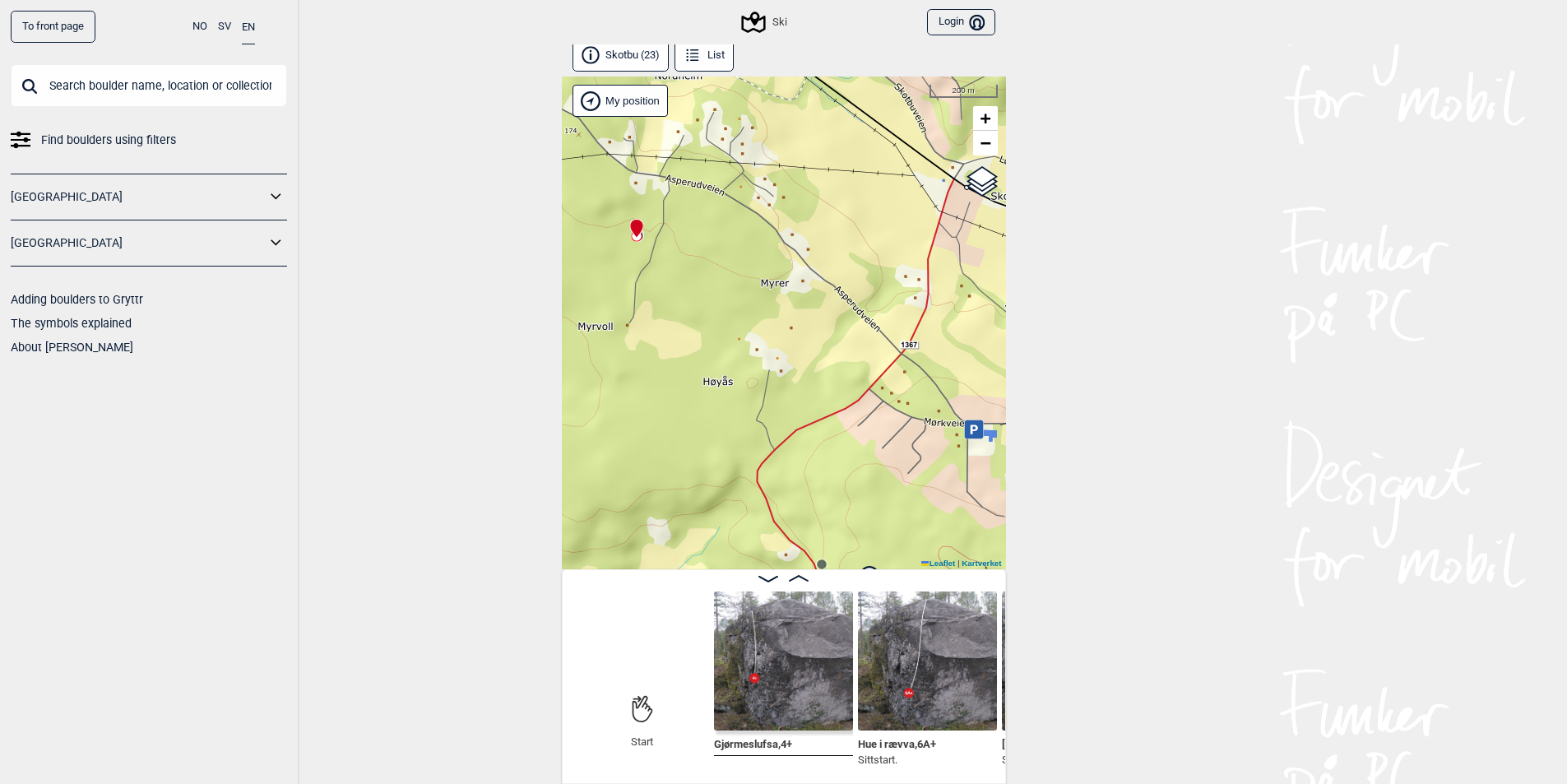
scroll to position [9, 0]
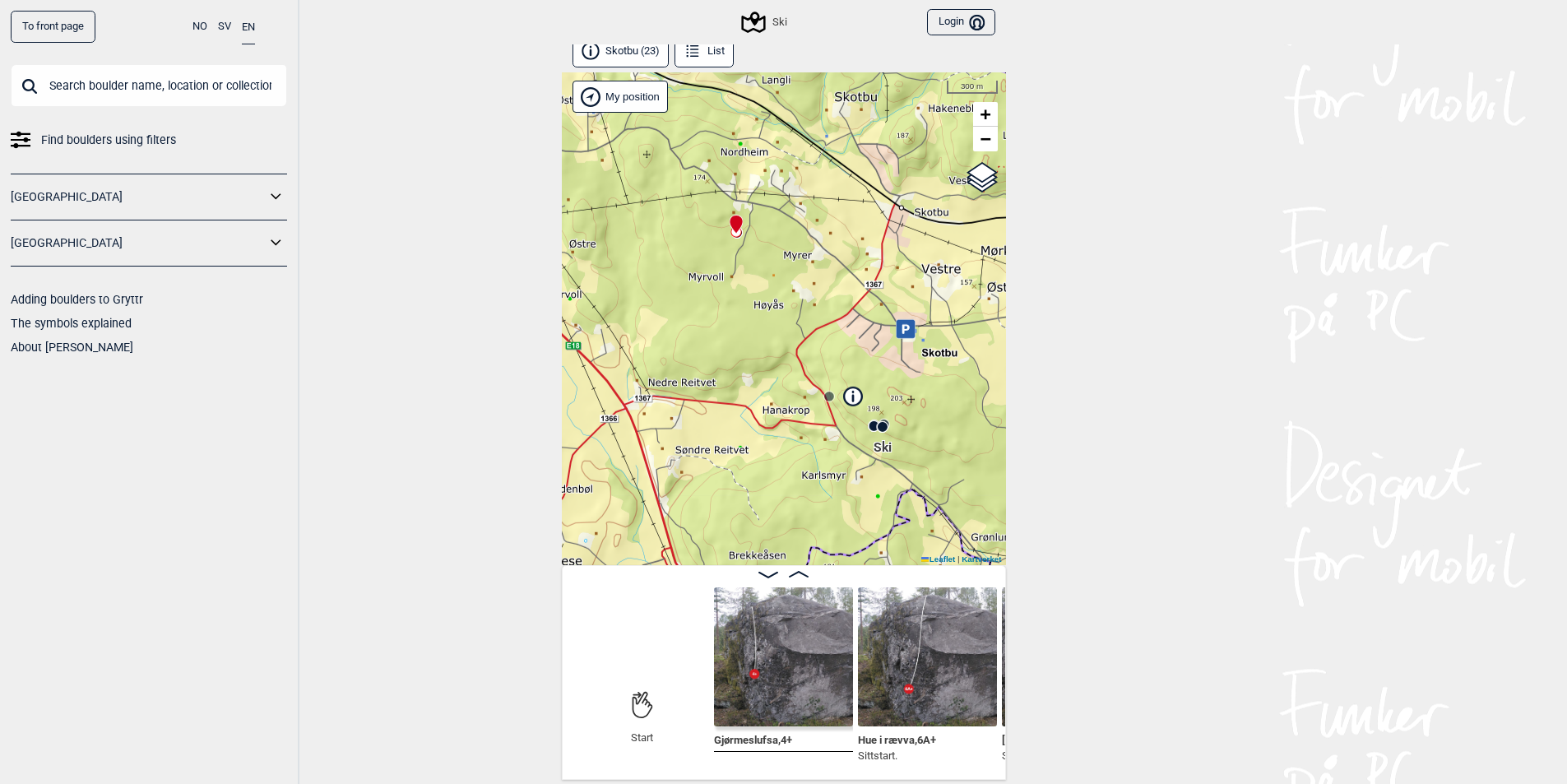
drag, startPoint x: 858, startPoint y: 495, endPoint x: 785, endPoint y: 279, distance: 228.0
click at [779, 247] on div "Ski Brukerens posisjon My position 300 m + − Kartverket OpenStreetMap Google sa…" at bounding box center [784, 318] width 444 height 492
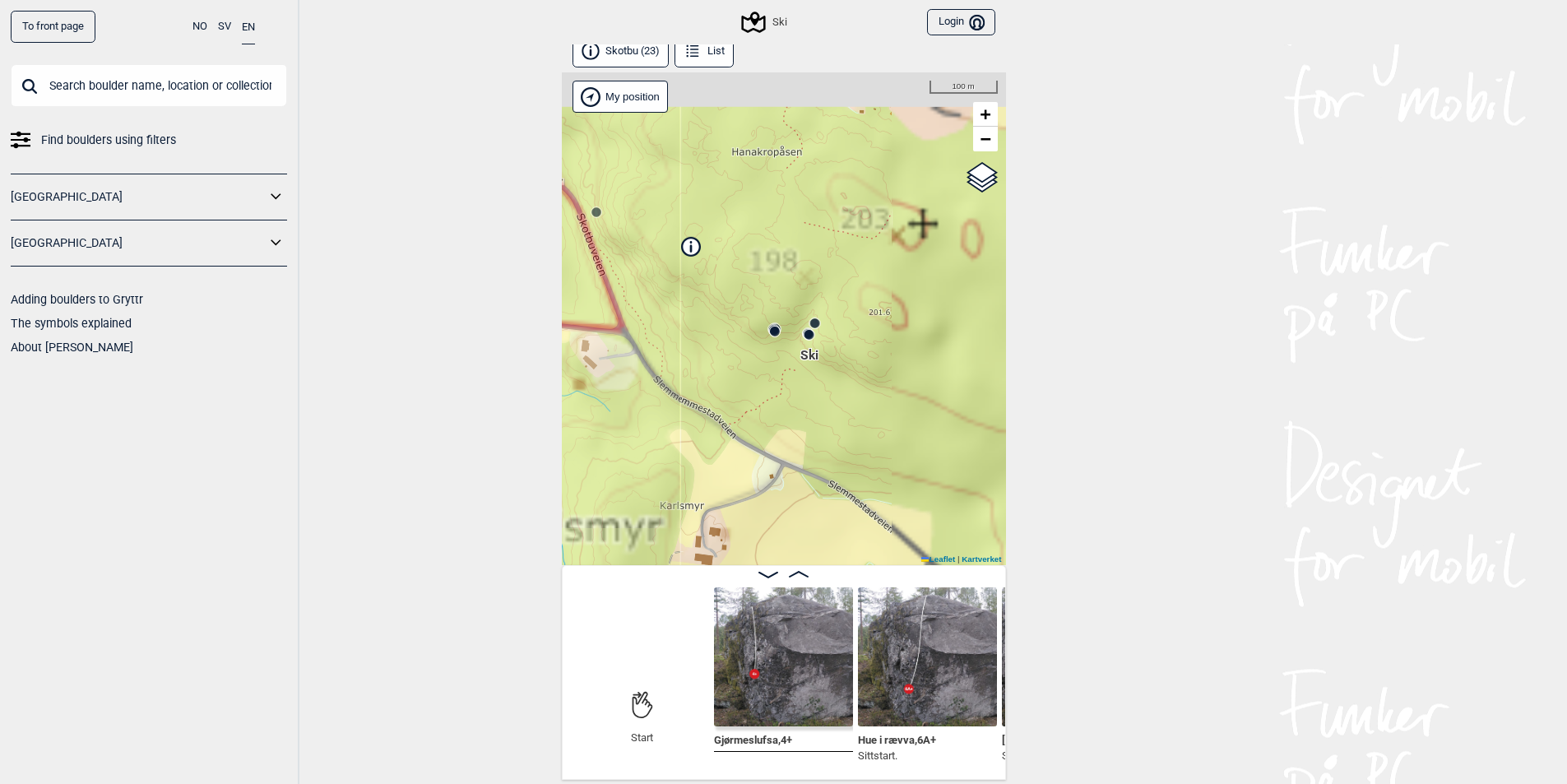
drag, startPoint x: 805, startPoint y: 318, endPoint x: 801, endPoint y: 363, distance: 45.2
click at [800, 345] on span "Ski" at bounding box center [809, 345] width 18 height 0
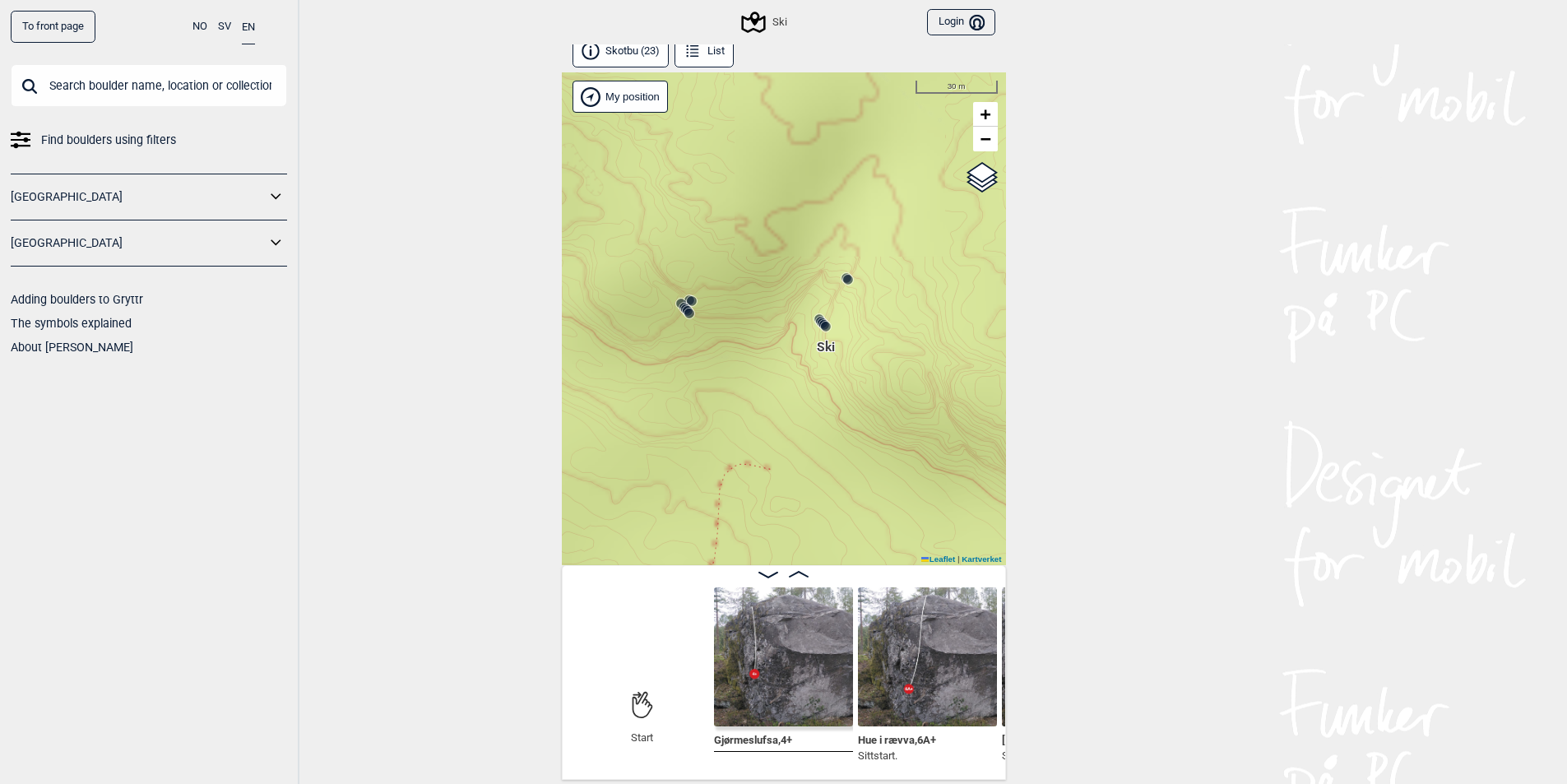
drag, startPoint x: 732, startPoint y: 287, endPoint x: 745, endPoint y: 328, distance: 43.0
click at [742, 329] on div "Ski Brukerens posisjon My position 30 m + − Kartverket OpenStreetMap Google sat…" at bounding box center [784, 318] width 444 height 492
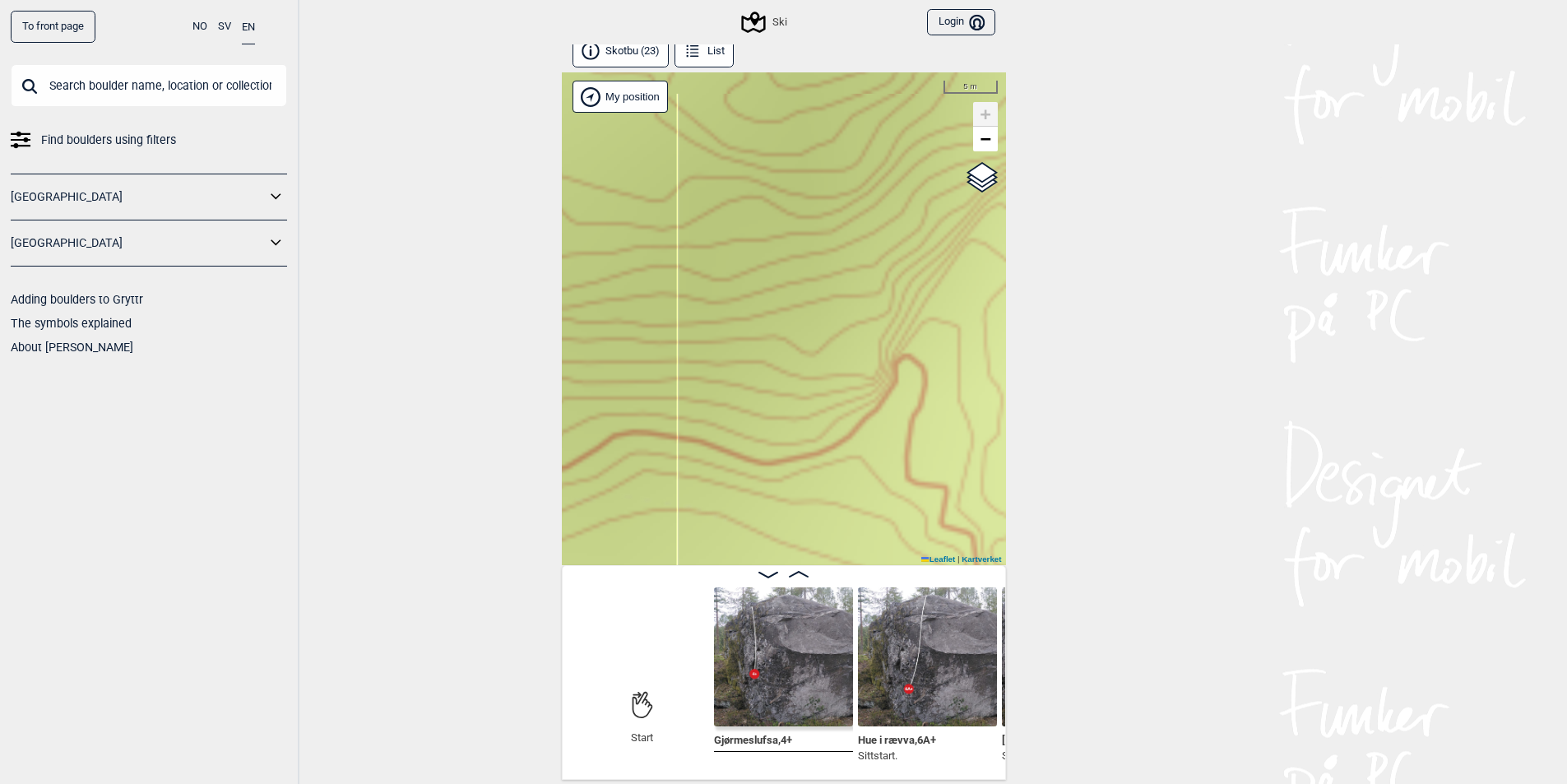
drag, startPoint x: 559, startPoint y: 338, endPoint x: 722, endPoint y: 359, distance: 164.3
click at [533, 345] on div "To front page NO SV EN Find boulders using filters [GEOGRAPHIC_DATA] [GEOGRAPHI…" at bounding box center [784, 383] width 1567 height 784
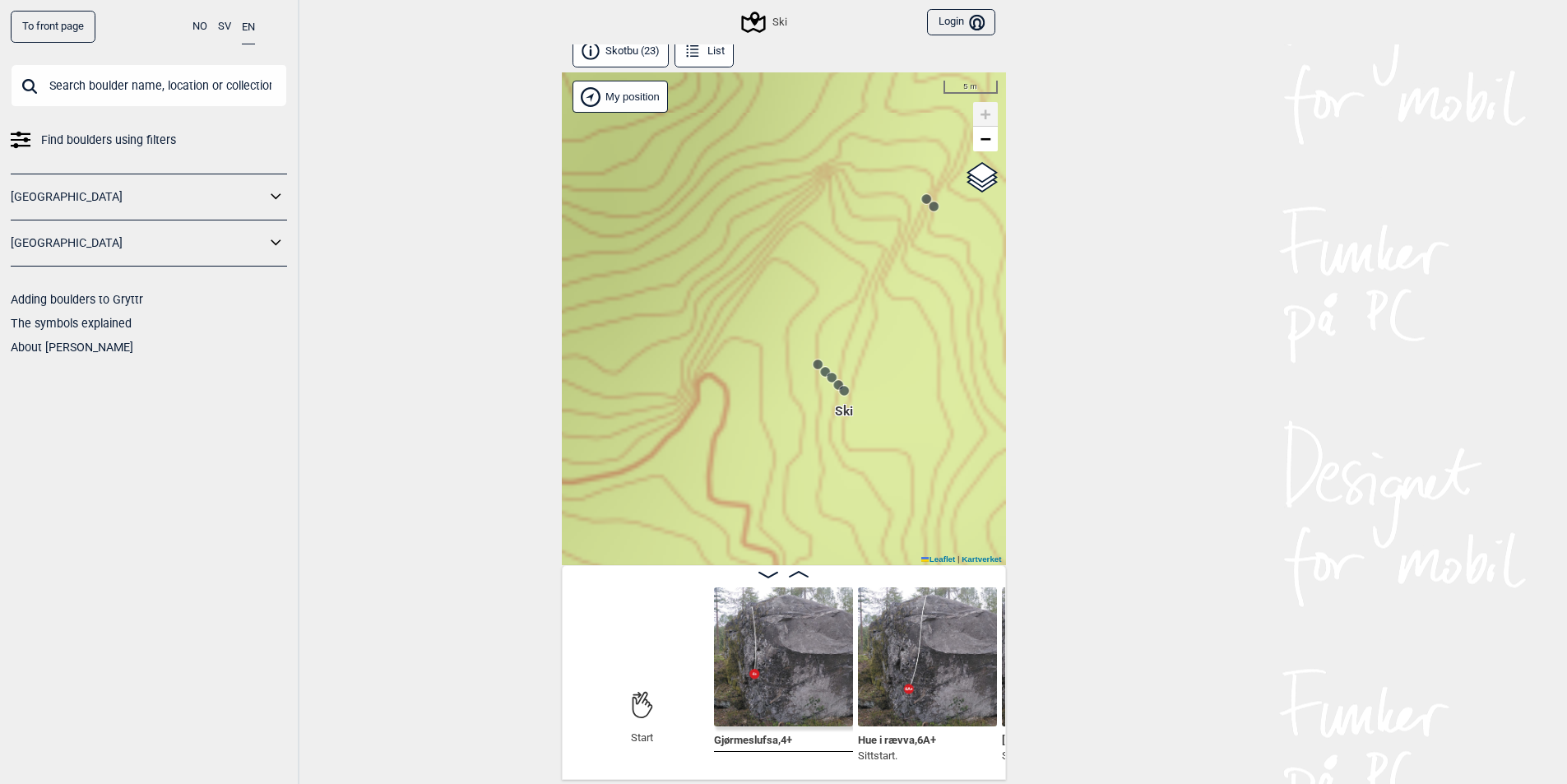
drag, startPoint x: 750, startPoint y: 341, endPoint x: 875, endPoint y: 355, distance: 125.8
click at [875, 355] on div "Ski Brukerens posisjon My position 5 m + − Kartverket OpenStreetMap Google sate…" at bounding box center [784, 318] width 444 height 492
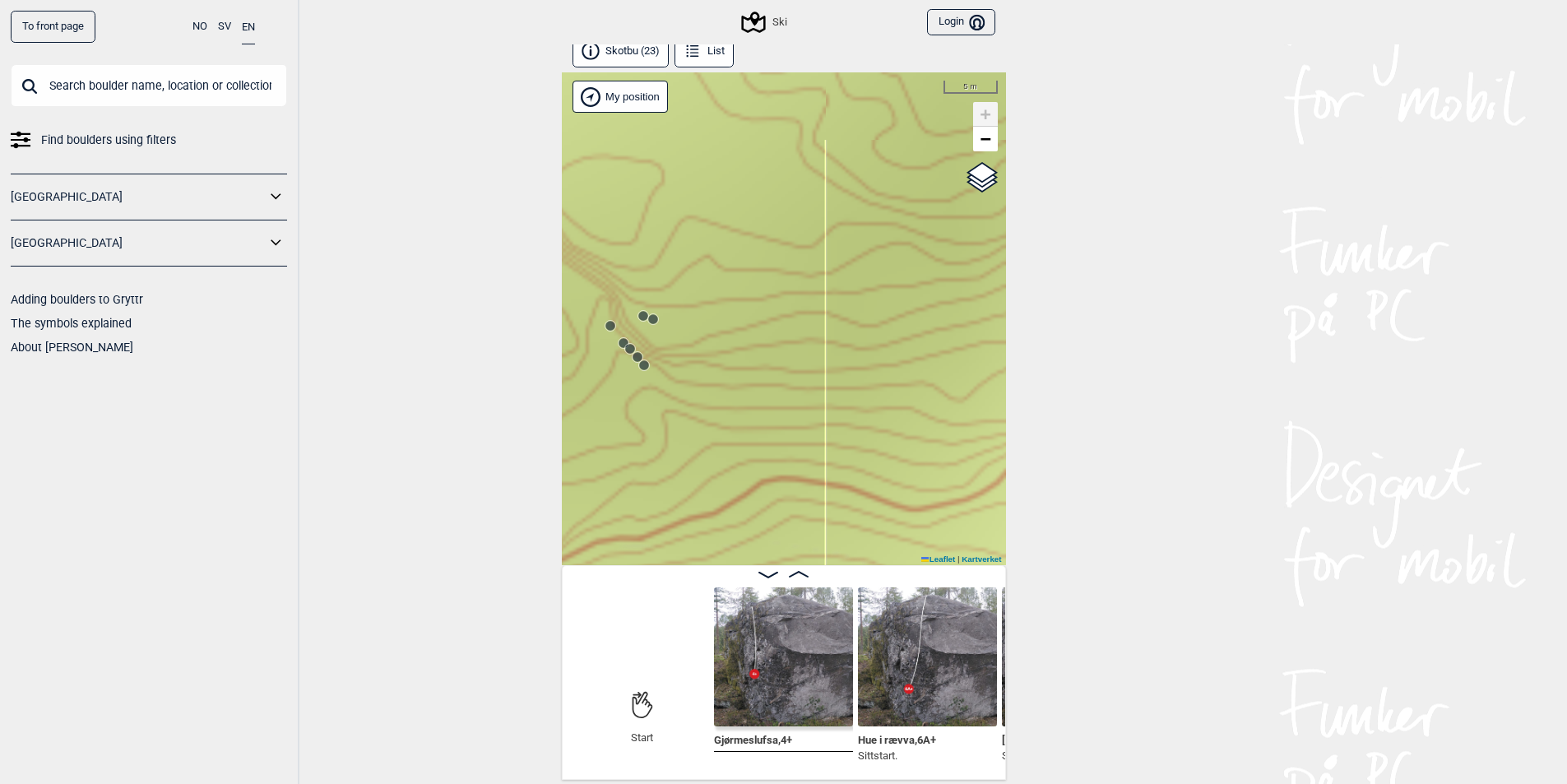
drag, startPoint x: 659, startPoint y: 378, endPoint x: 810, endPoint y: 412, distance: 154.8
click at [810, 412] on div "Ski Brukerens posisjon My position 5 m + − Kartverket OpenStreetMap Google sate…" at bounding box center [784, 318] width 444 height 492
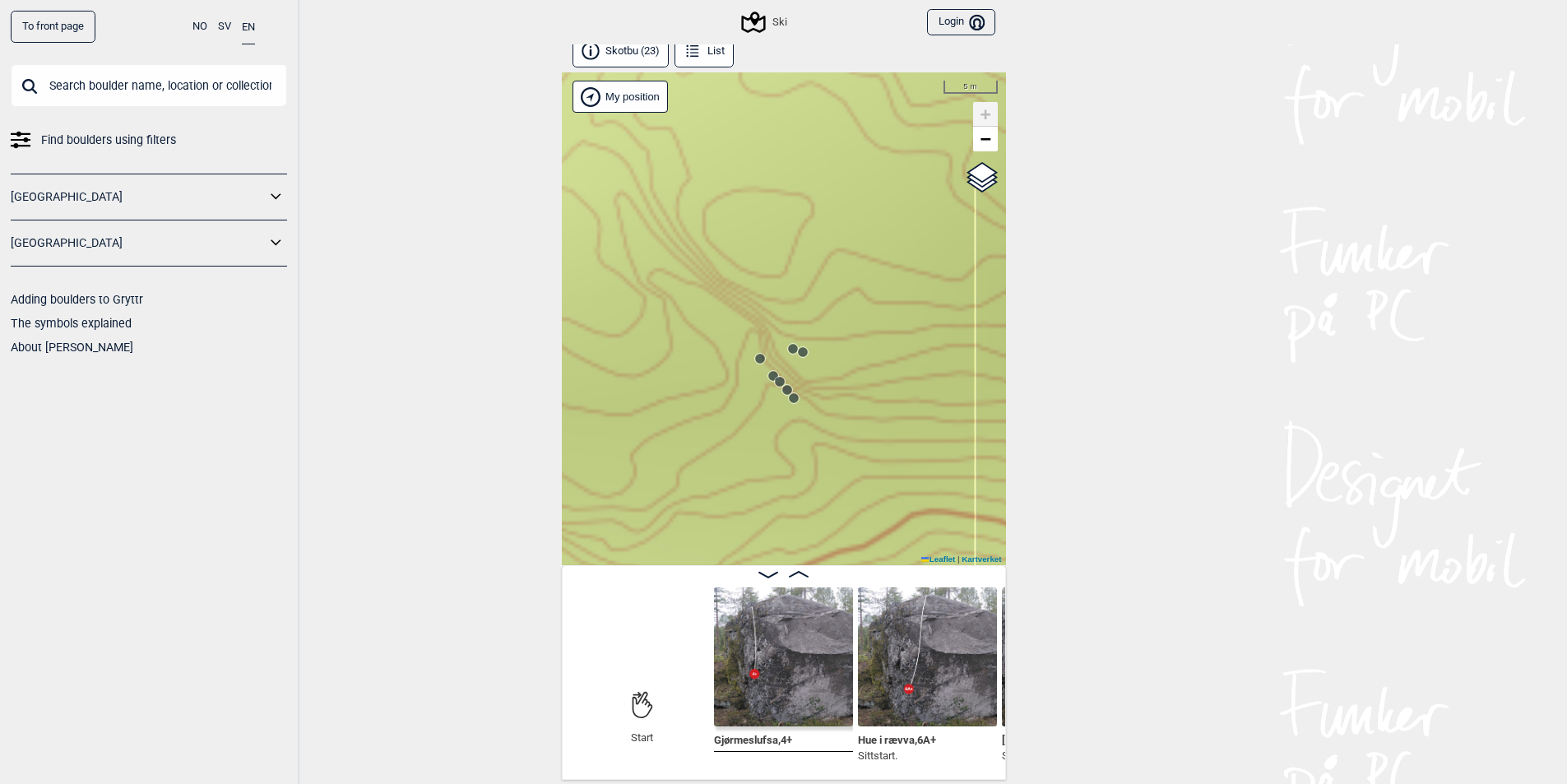
click at [787, 344] on icon at bounding box center [794, 349] width 13 height 13
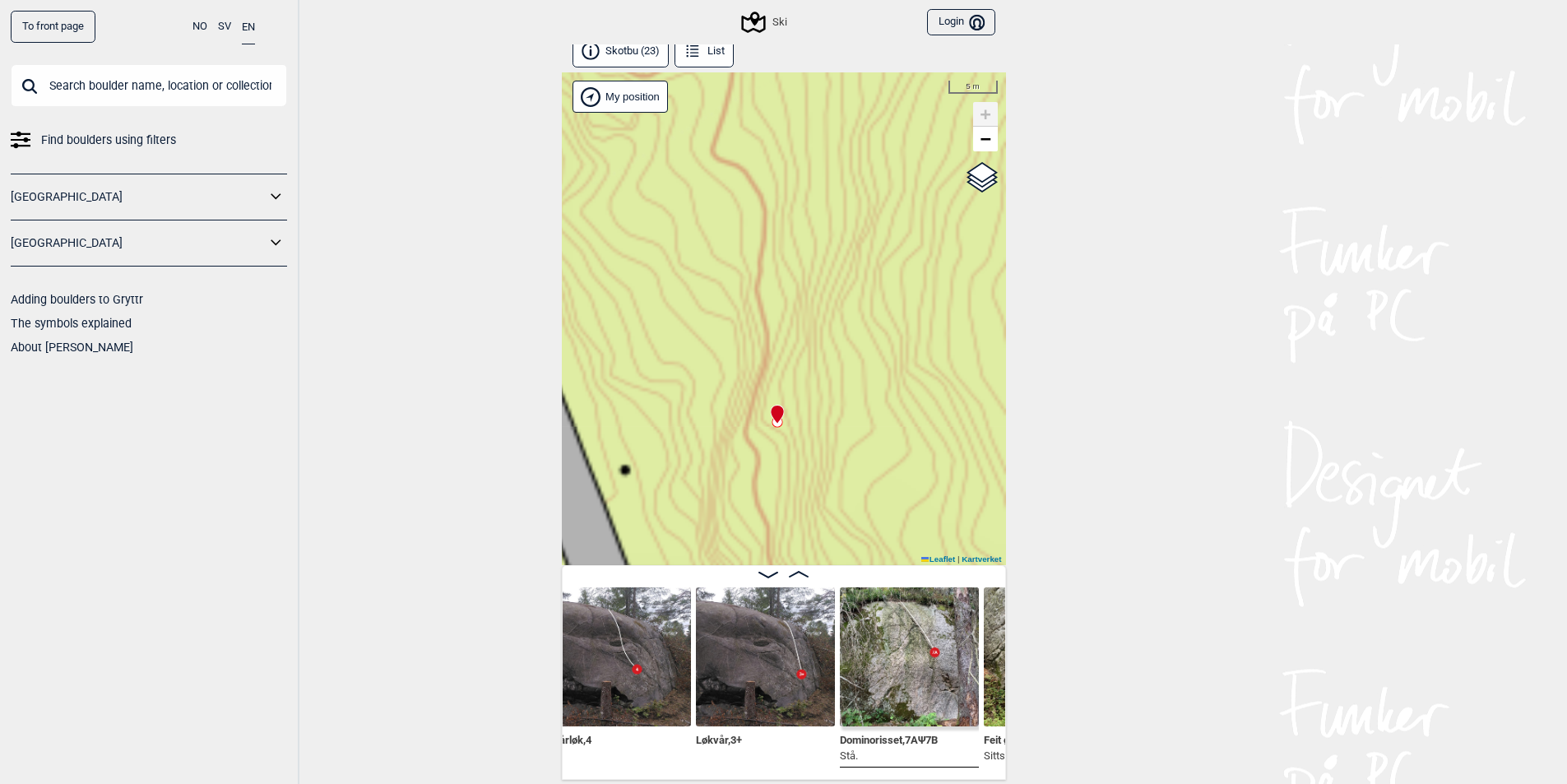
scroll to position [0, 1147]
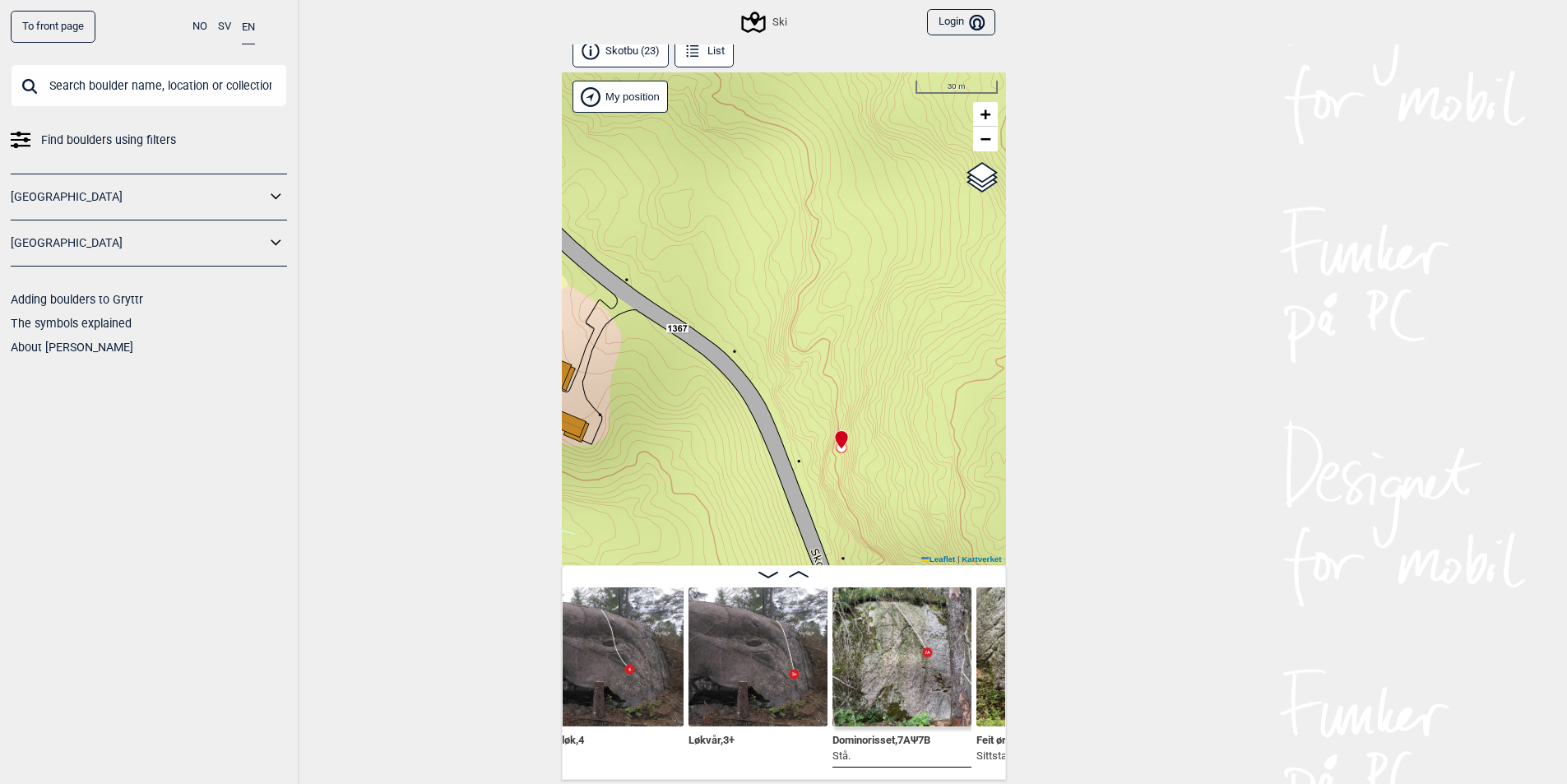
click at [766, 686] on img at bounding box center [758, 656] width 139 height 139
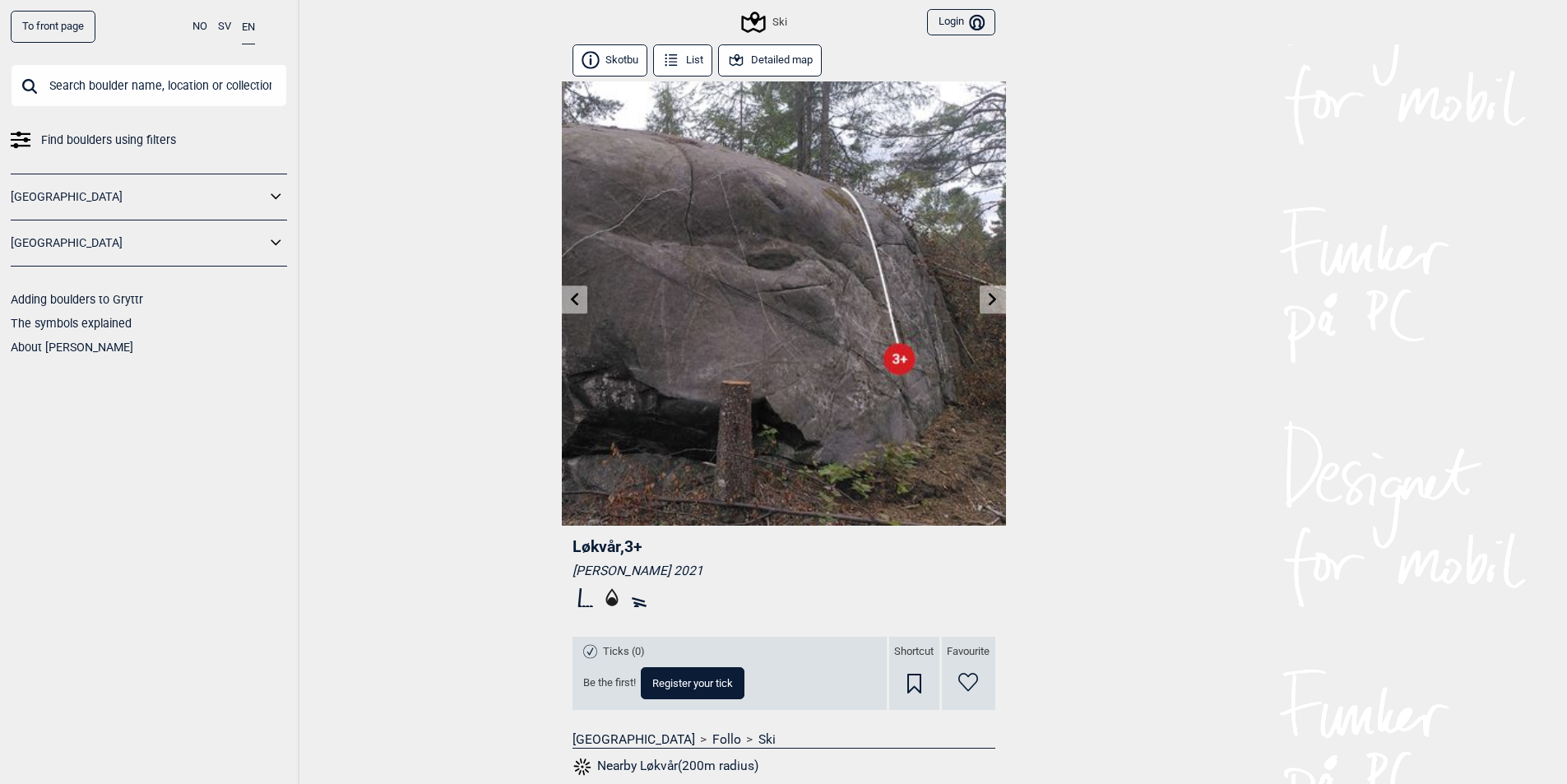
drag, startPoint x: 738, startPoint y: 572, endPoint x: 748, endPoint y: 569, distance: 10.4
click at [743, 571] on div "[PERSON_NAME] 2021" at bounding box center [784, 571] width 423 height 17
click at [748, 569] on div "[PERSON_NAME] 2021" at bounding box center [784, 571] width 423 height 17
click at [992, 303] on icon at bounding box center [993, 298] width 8 height 13
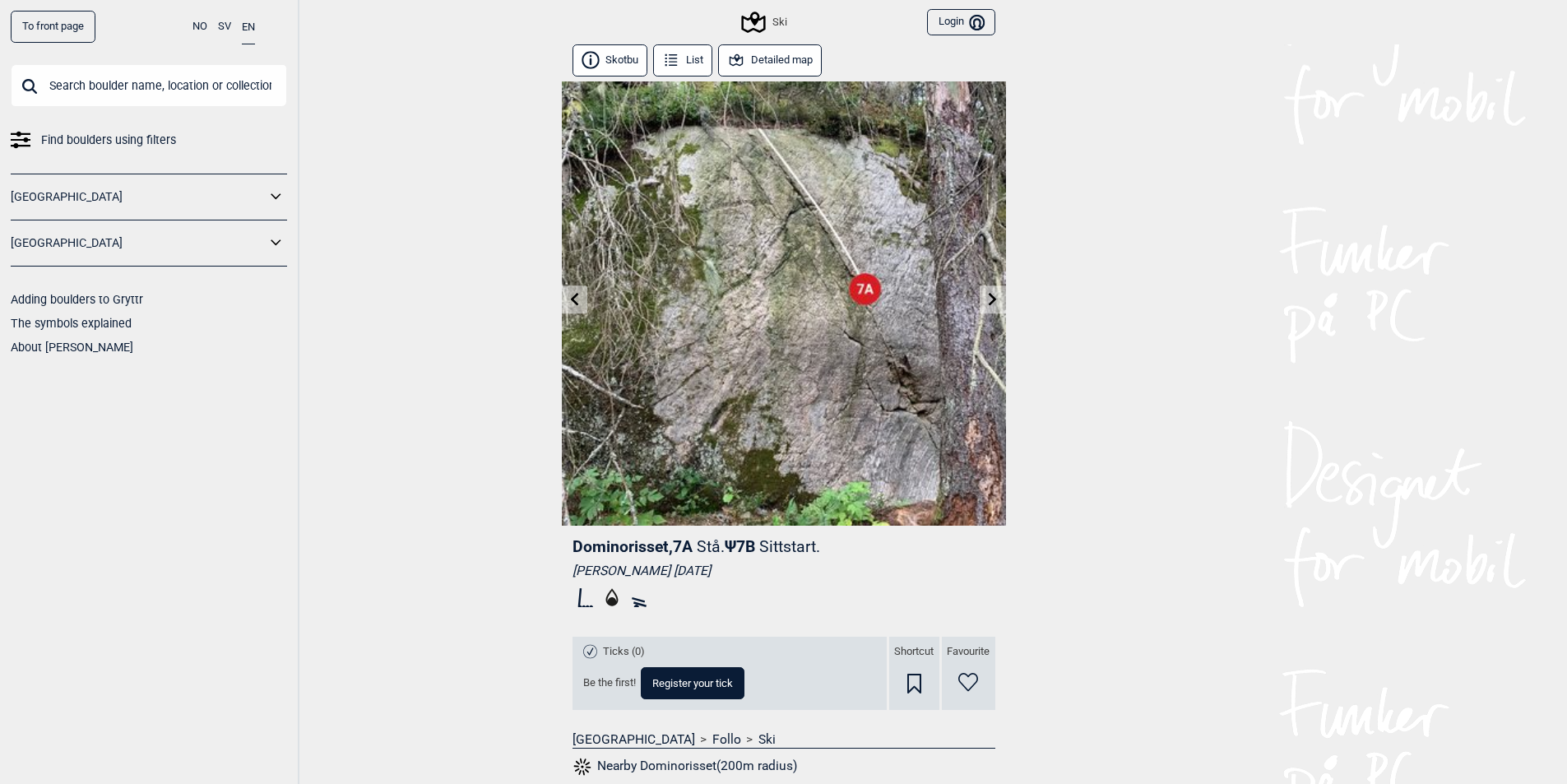
click at [993, 293] on icon at bounding box center [993, 298] width 13 height 13
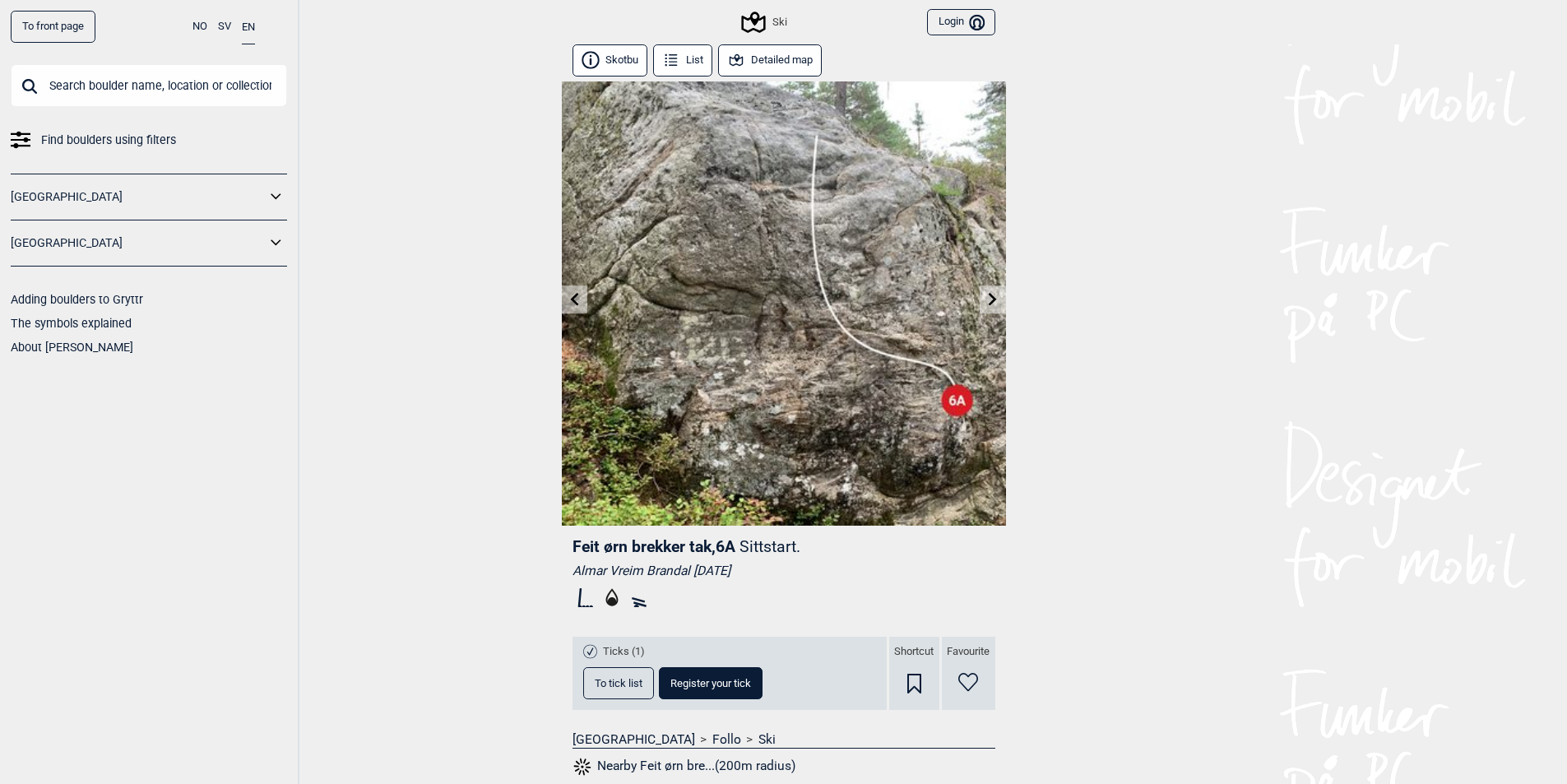
click at [993, 294] on icon at bounding box center [993, 298] width 13 height 13
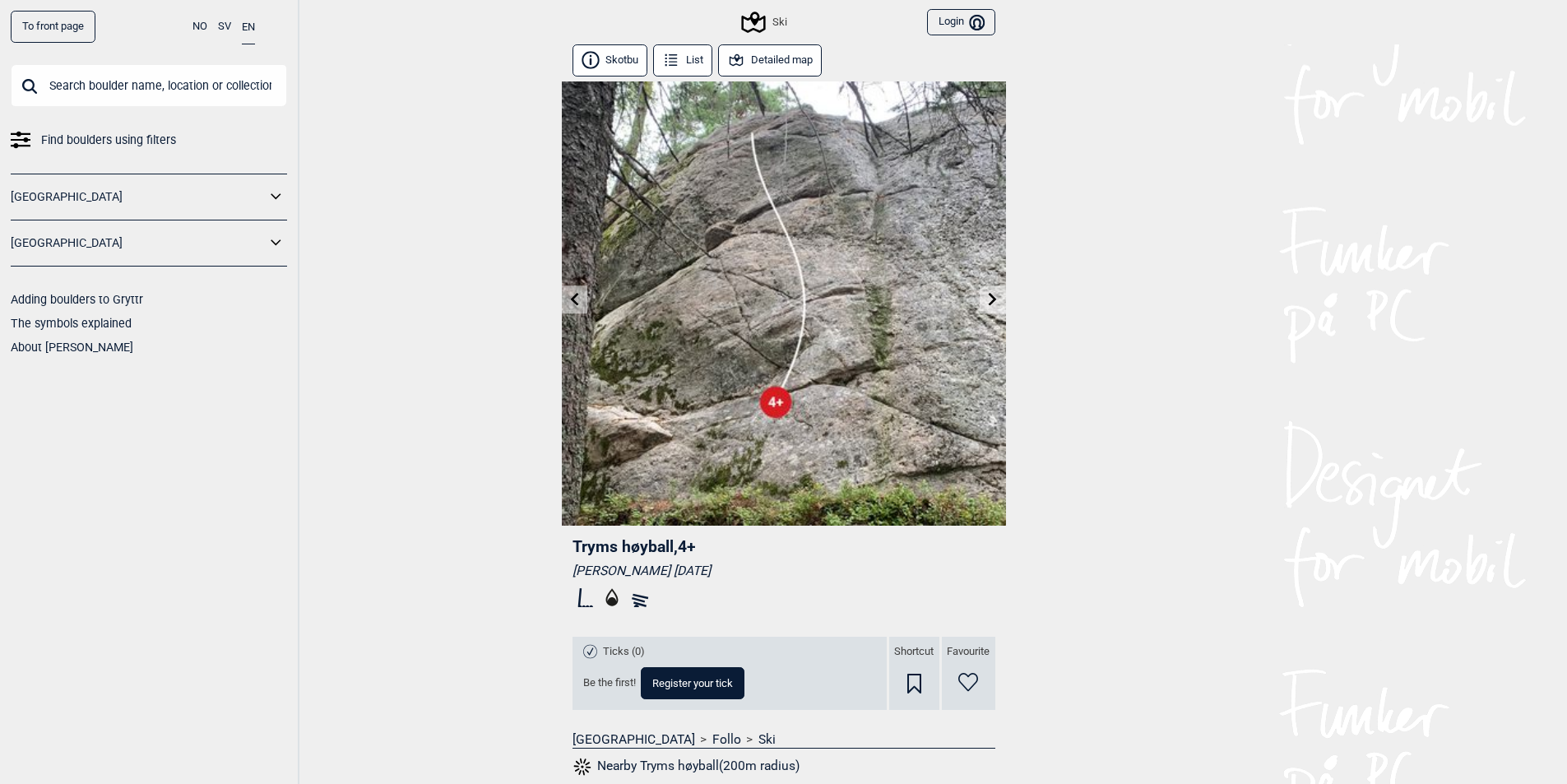
click at [993, 294] on icon at bounding box center [993, 298] width 13 height 13
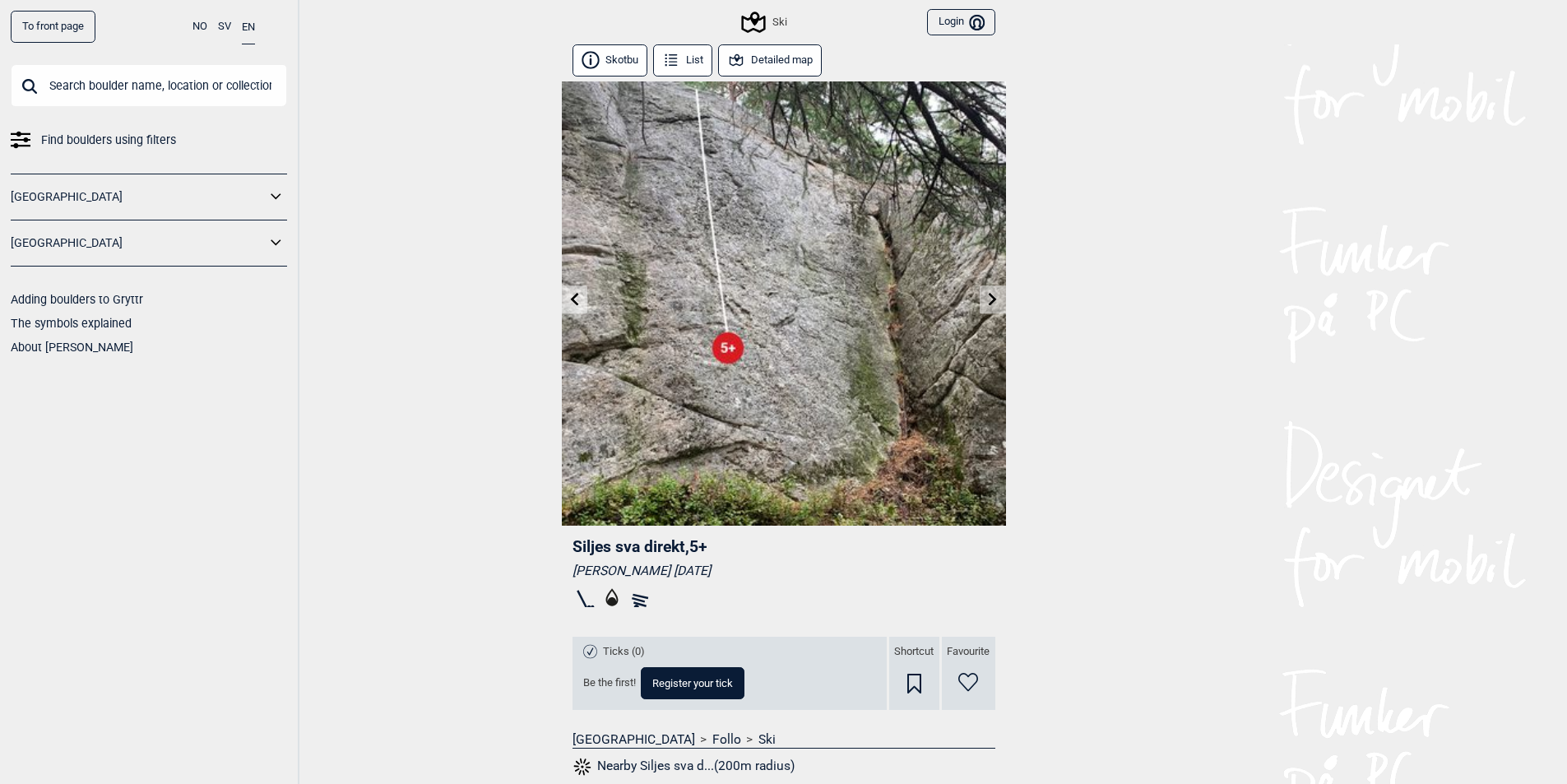
click at [993, 294] on icon at bounding box center [993, 298] width 13 height 13
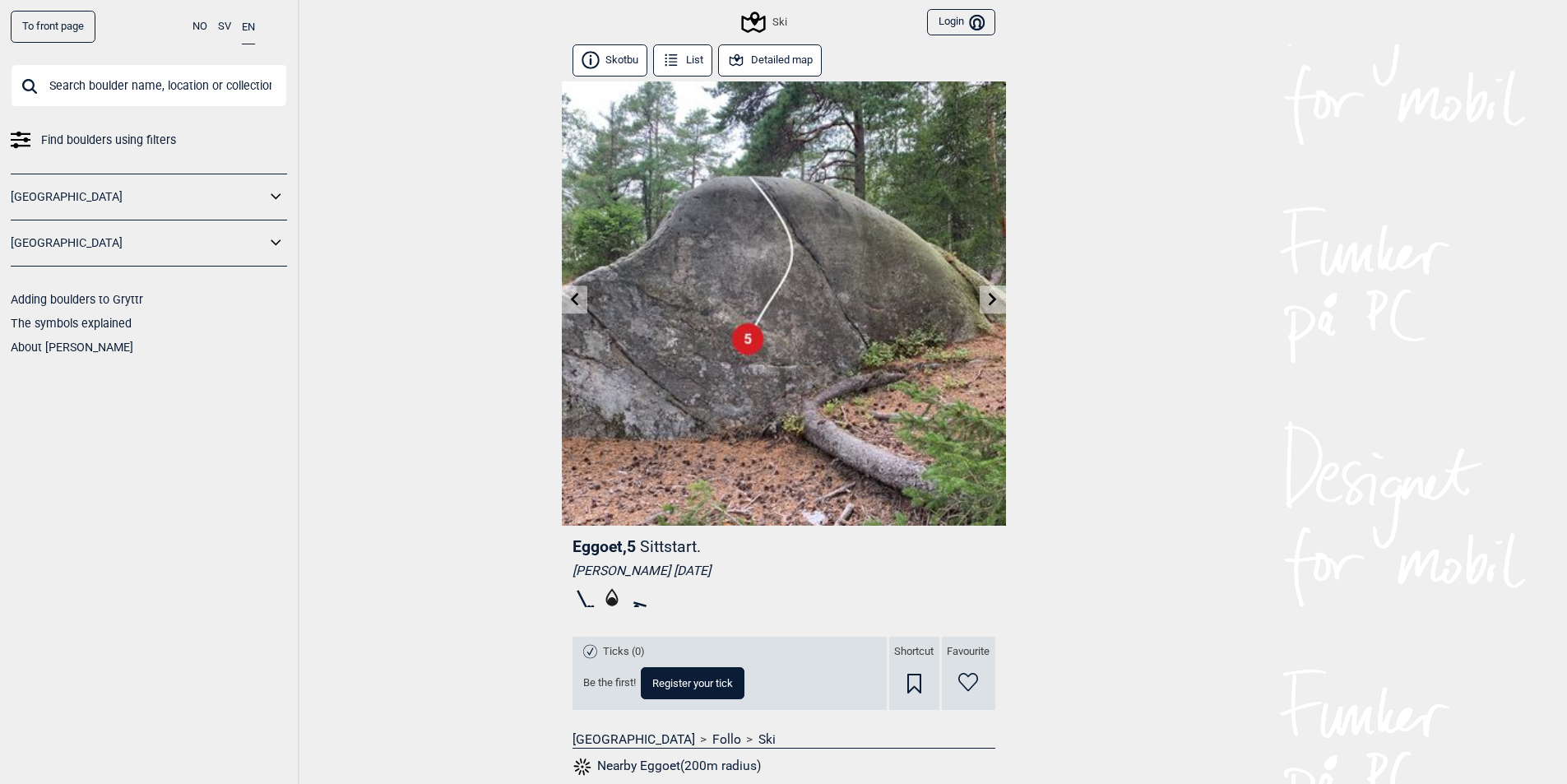
click at [695, 70] on button "List" at bounding box center [683, 60] width 60 height 32
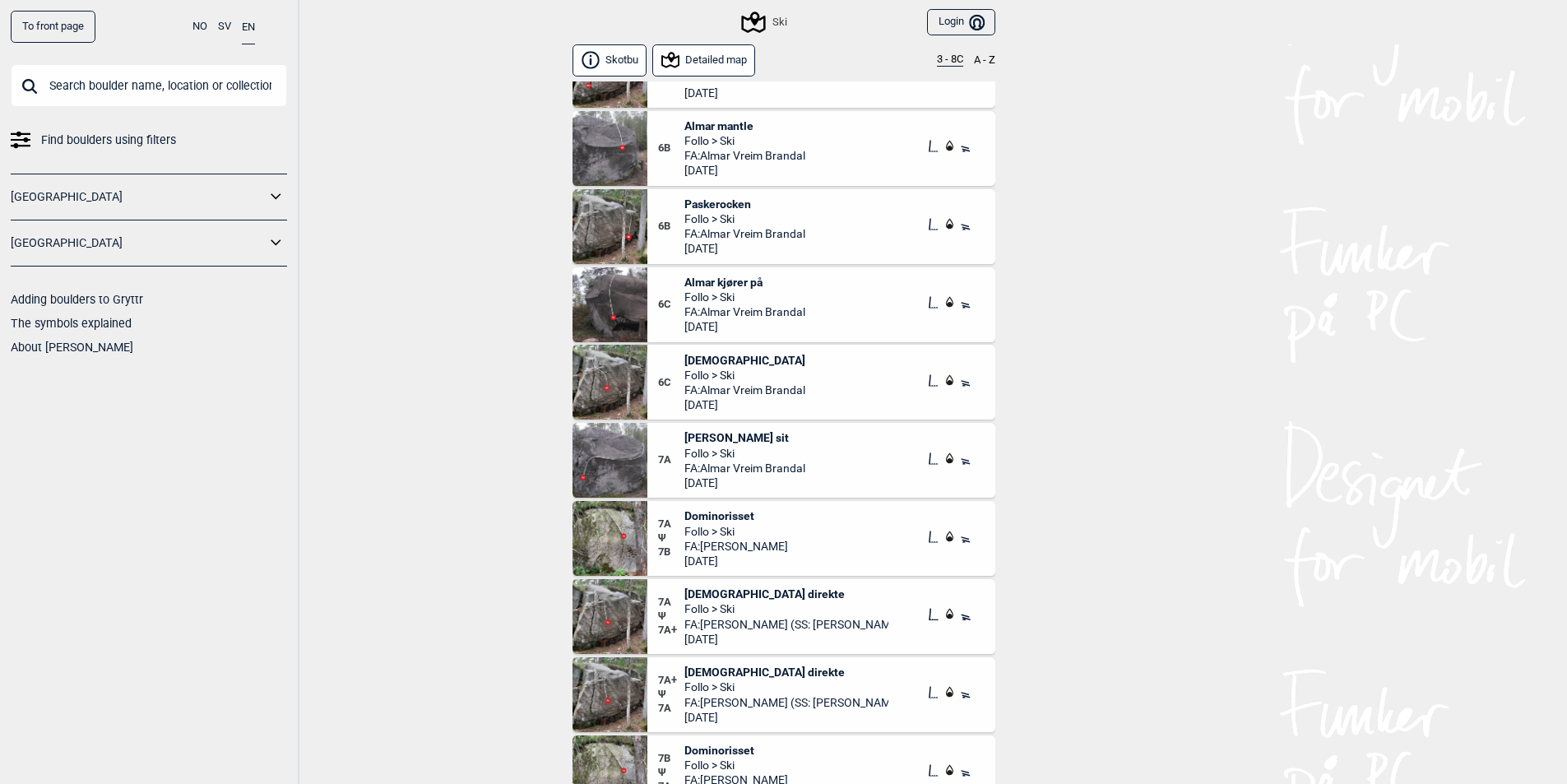
scroll to position [1097, 0]
click at [588, 296] on img at bounding box center [610, 307] width 75 height 75
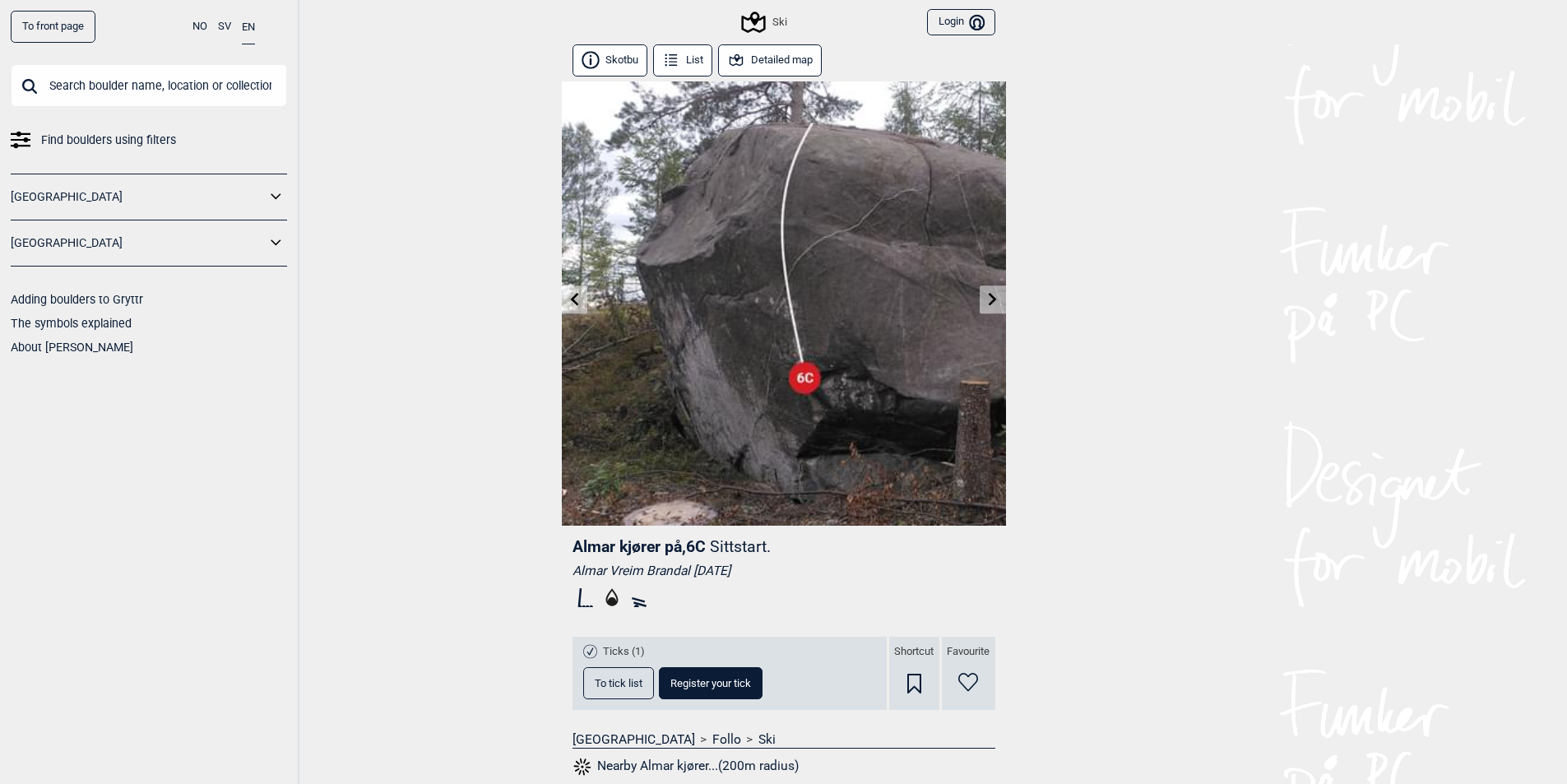
click at [989, 303] on icon at bounding box center [993, 298] width 13 height 13
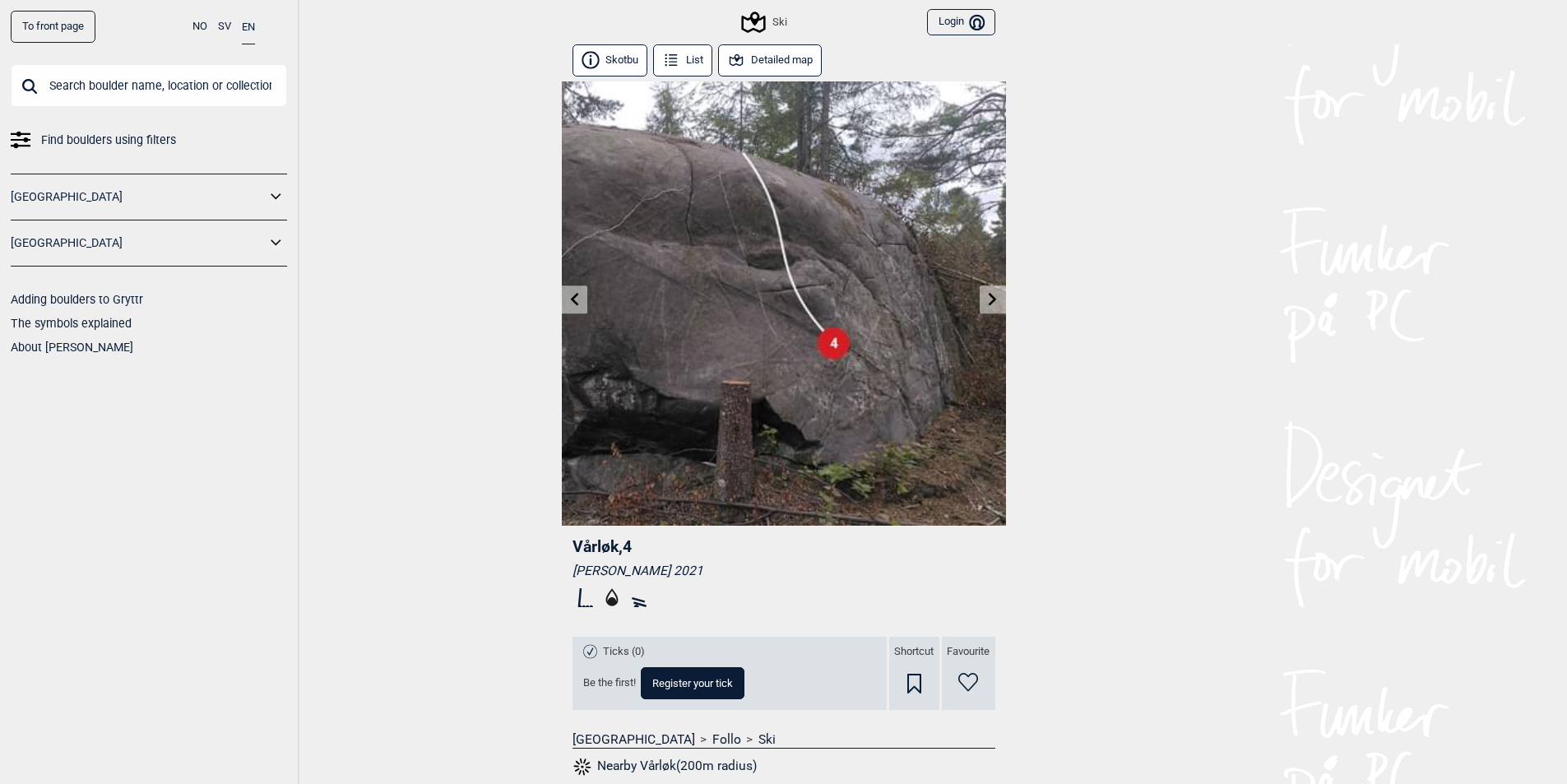
click at [989, 302] on icon at bounding box center [993, 298] width 13 height 13
click at [583, 297] on link at bounding box center [574, 299] width 25 height 27
click at [574, 298] on icon at bounding box center [574, 298] width 8 height 13
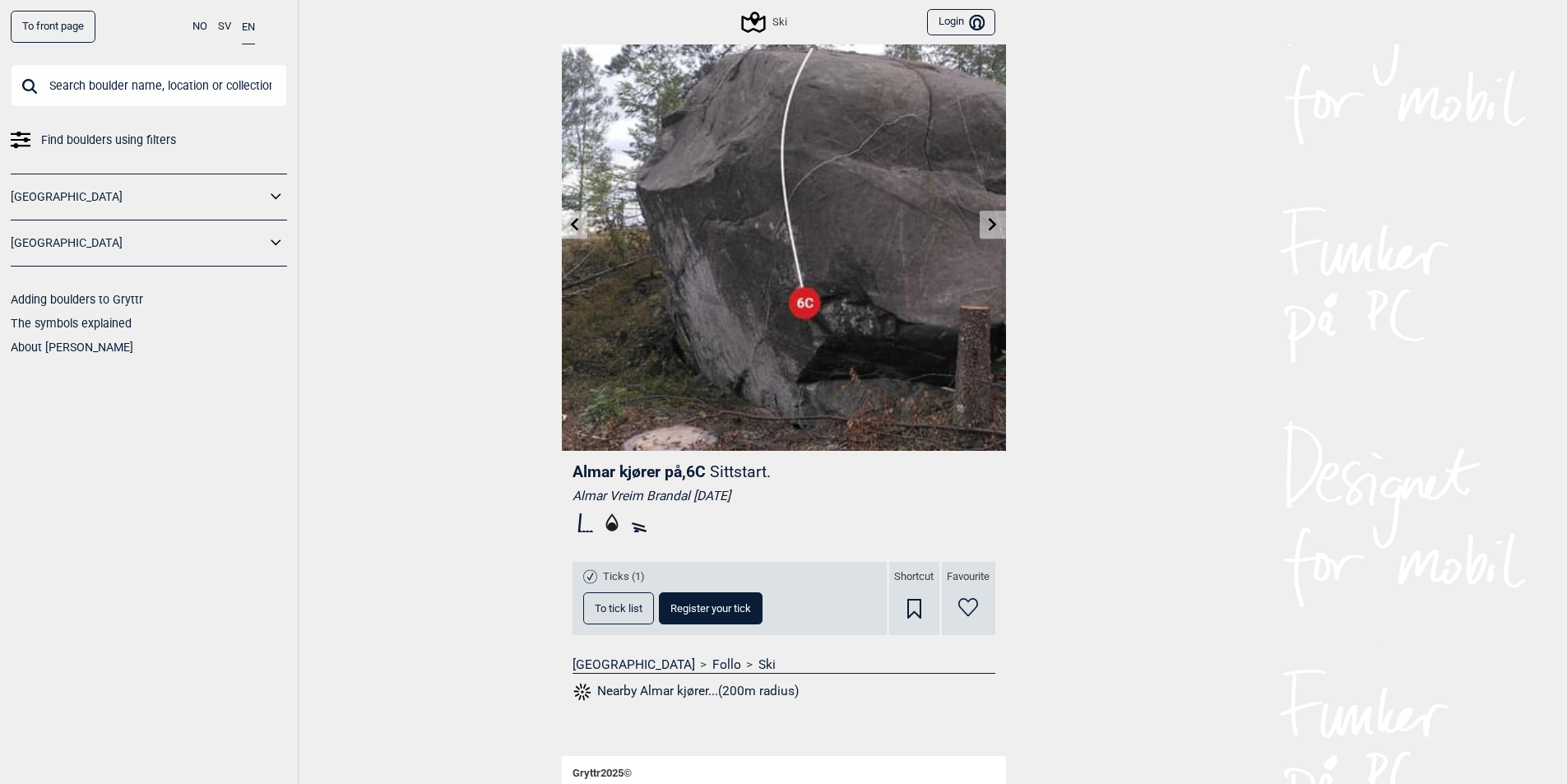
scroll to position [213, 0]
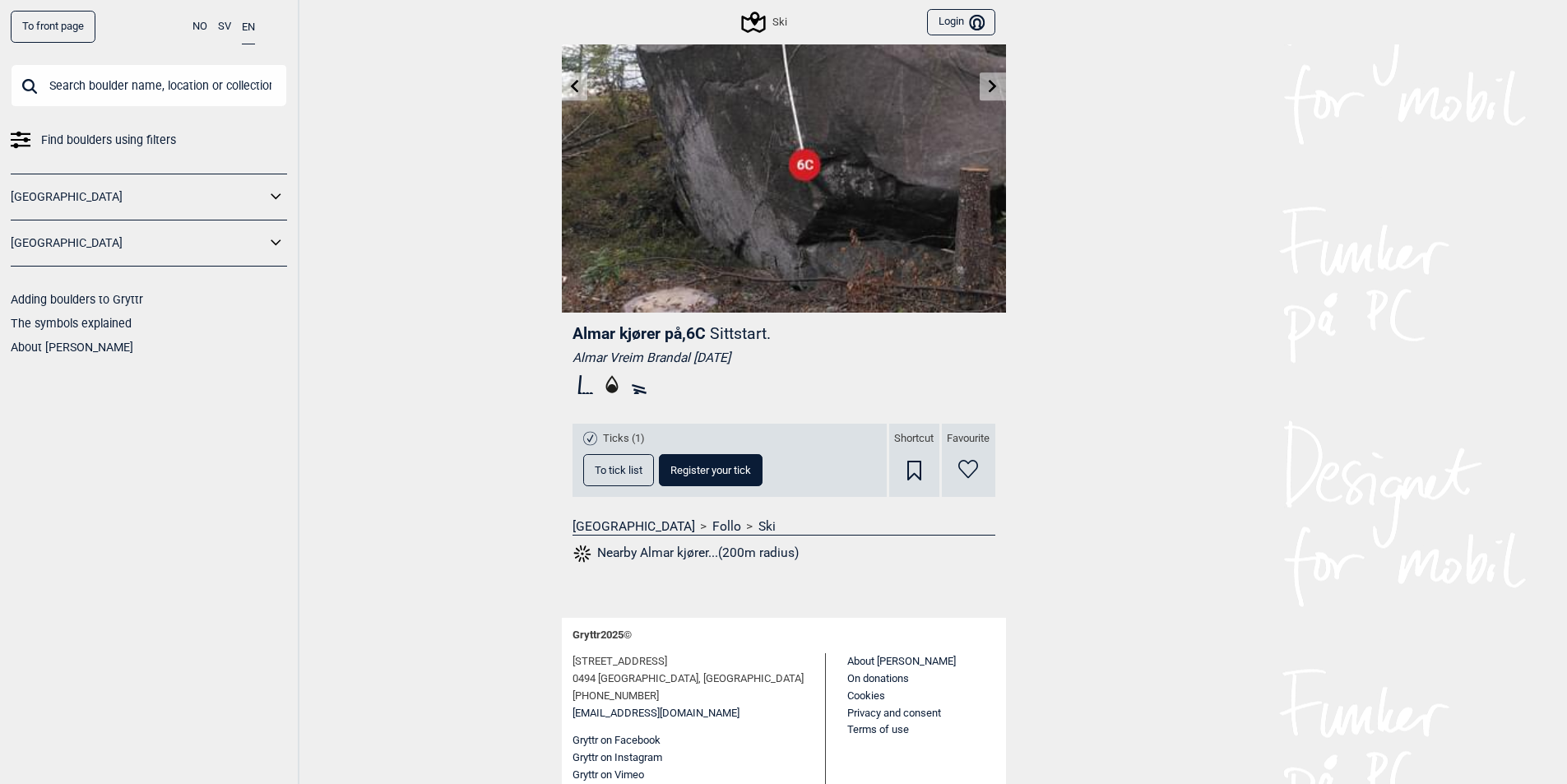
click at [147, 211] on div "[GEOGRAPHIC_DATA]" at bounding box center [149, 197] width 277 height 47
click at [274, 206] on icon at bounding box center [277, 196] width 22 height 24
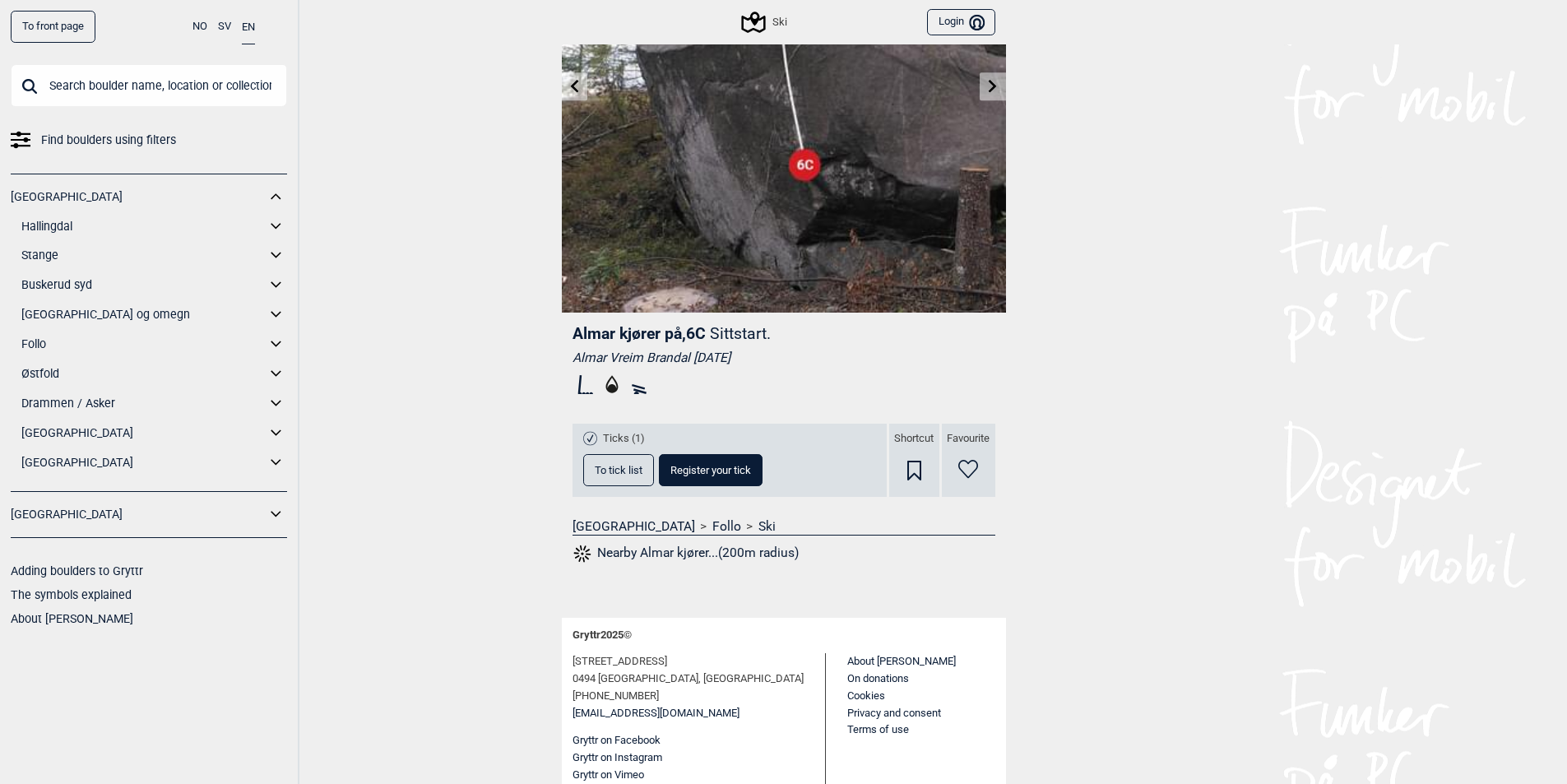
click at [59, 313] on link "[GEOGRAPHIC_DATA] og omegn" at bounding box center [144, 314] width 244 height 24
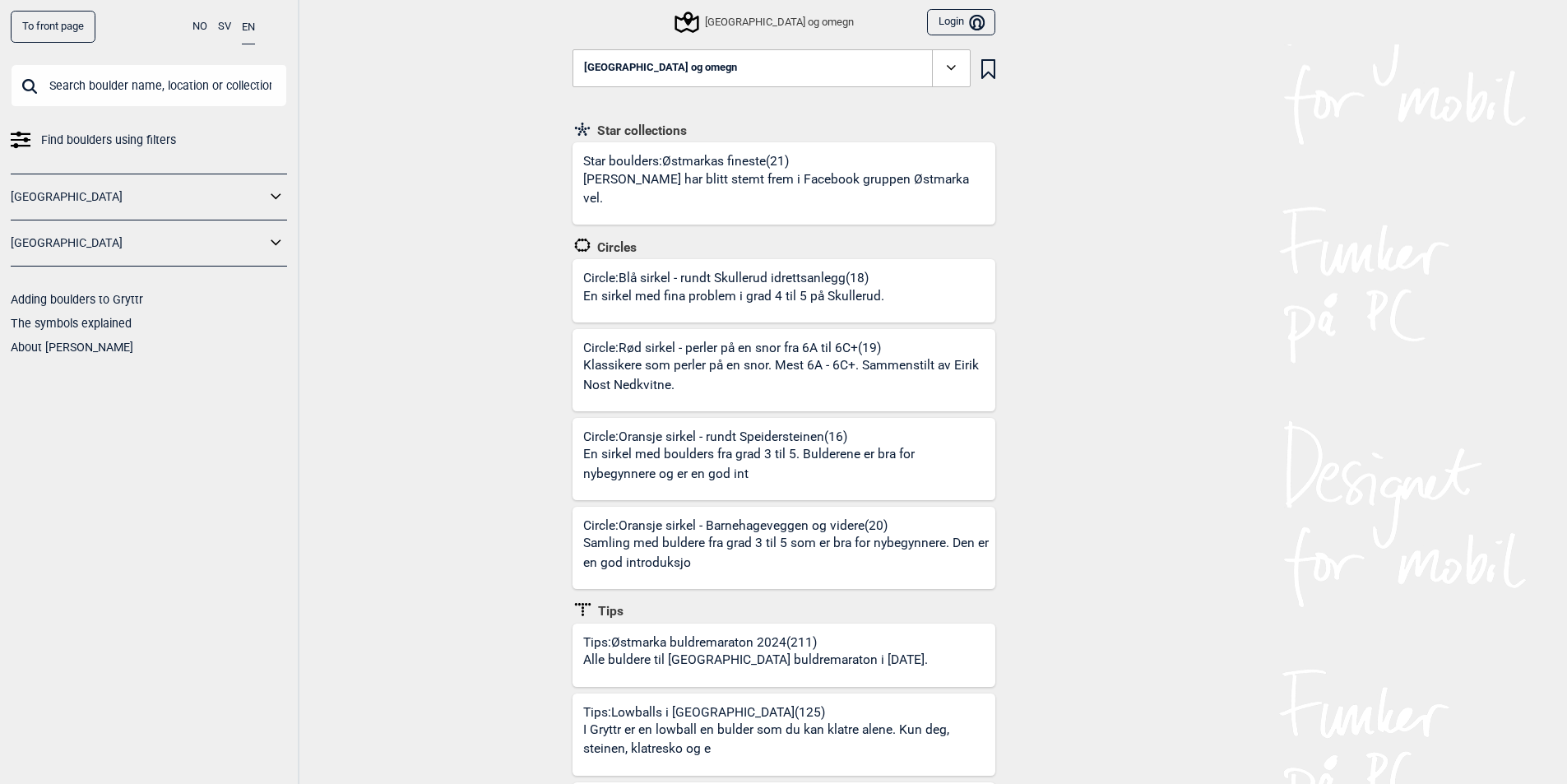
click at [676, 177] on p "[PERSON_NAME] har blitt stemt frem i Facebook gruppen Østmarka vel." at bounding box center [787, 190] width 407 height 38
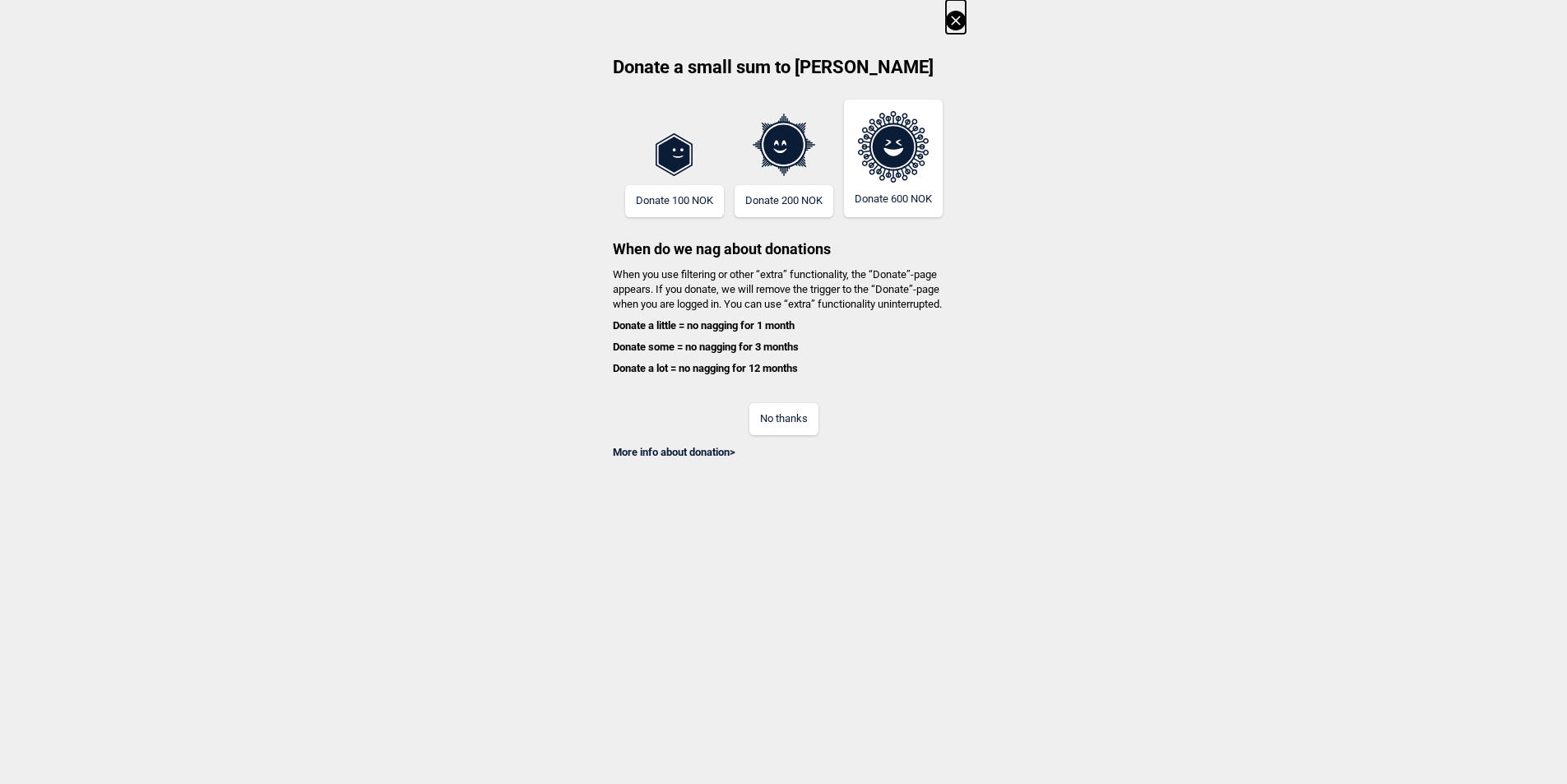
click at [787, 423] on button "No thanks" at bounding box center [784, 419] width 69 height 32
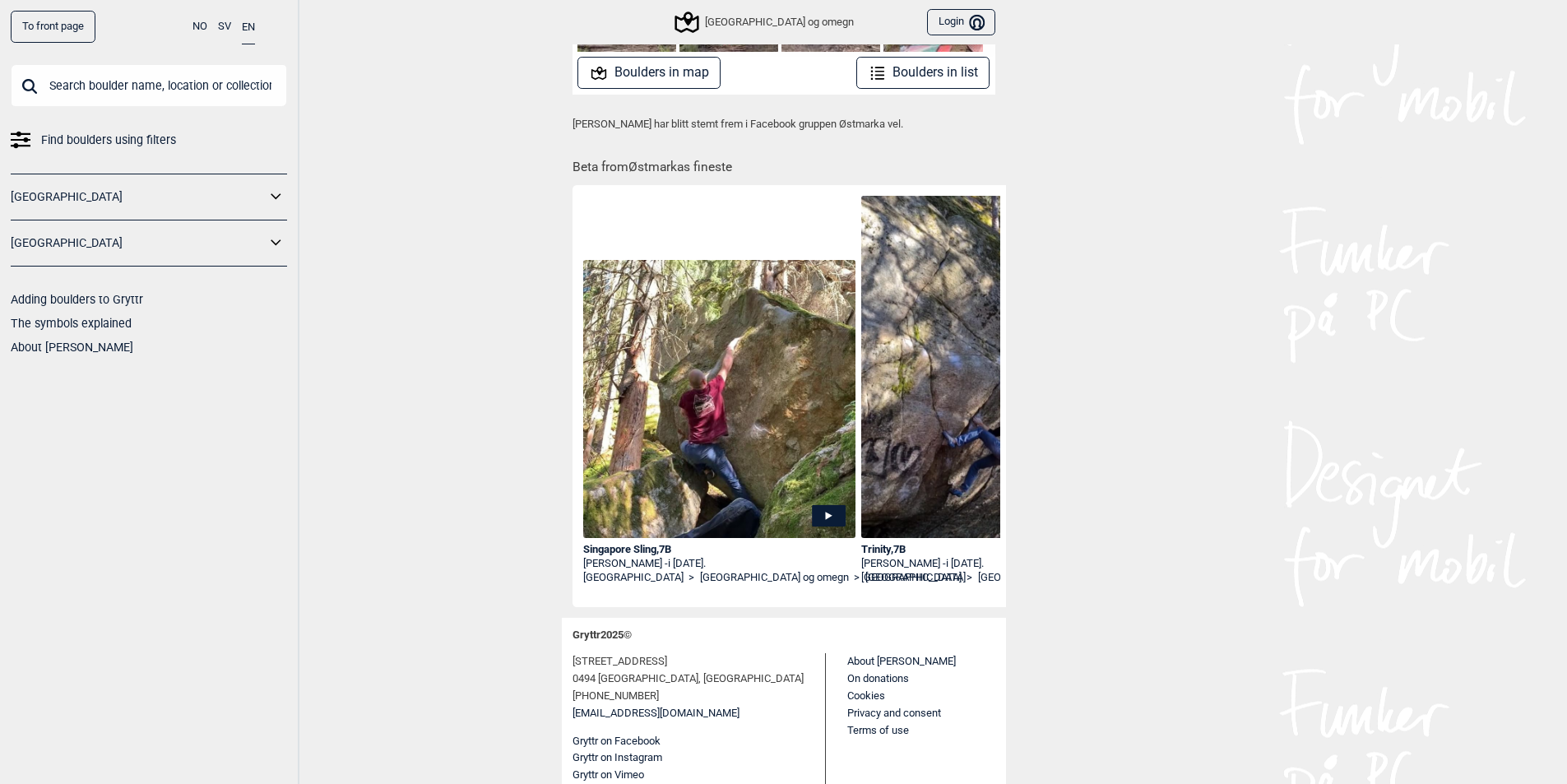
scroll to position [0, 3696]
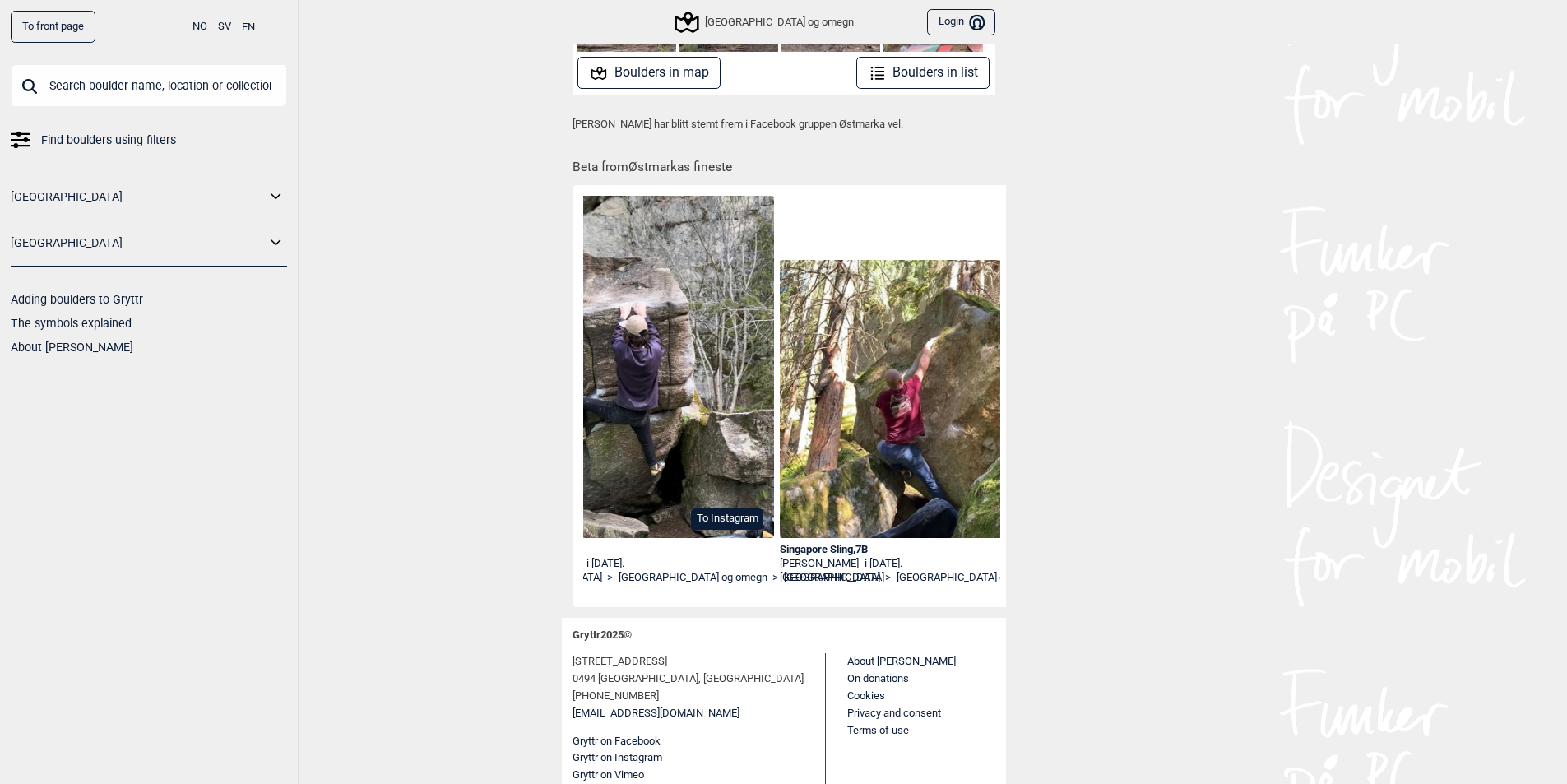
click at [865, 477] on img at bounding box center [916, 399] width 273 height 278
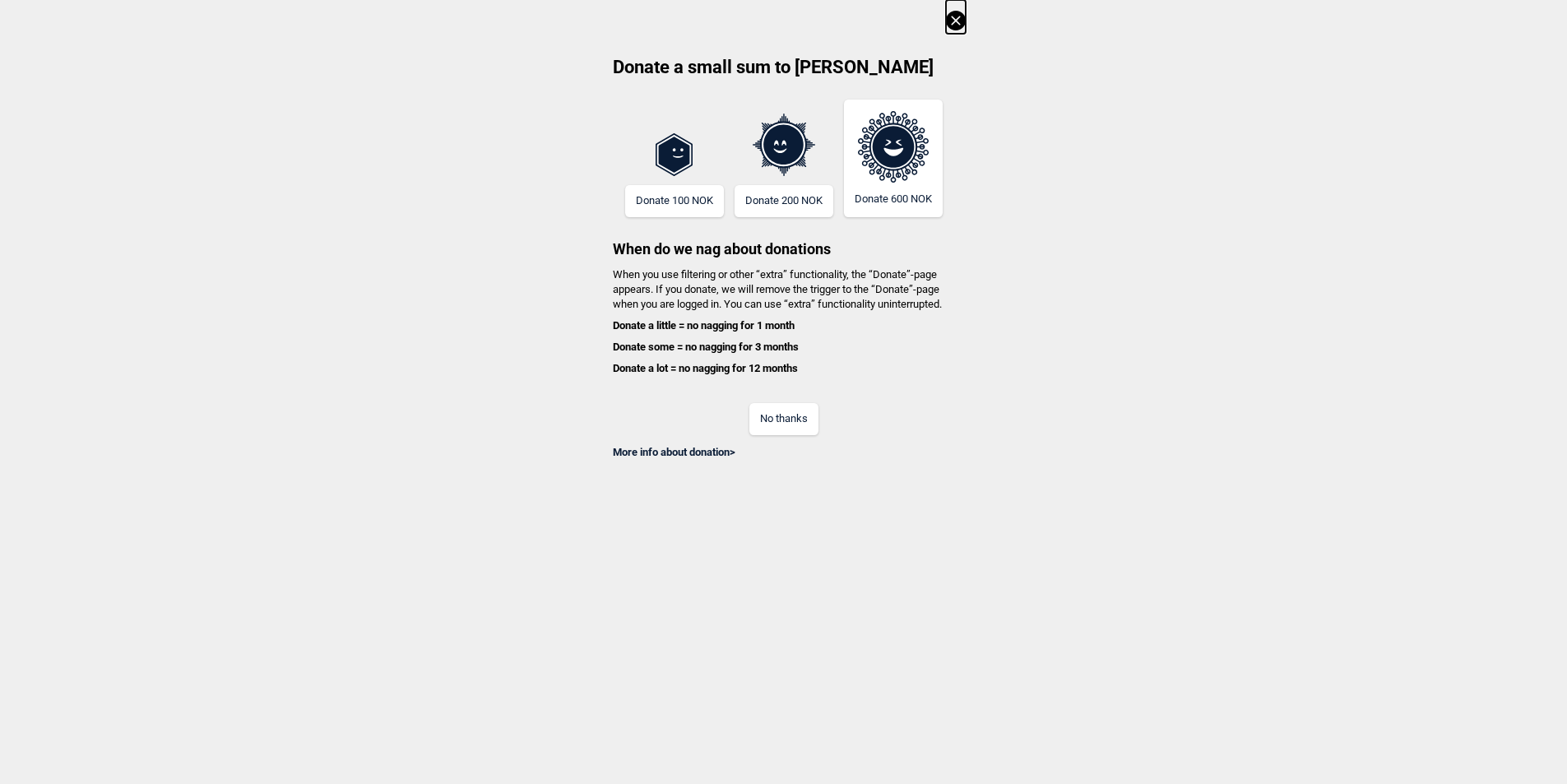
click at [780, 421] on button "No thanks" at bounding box center [784, 419] width 69 height 32
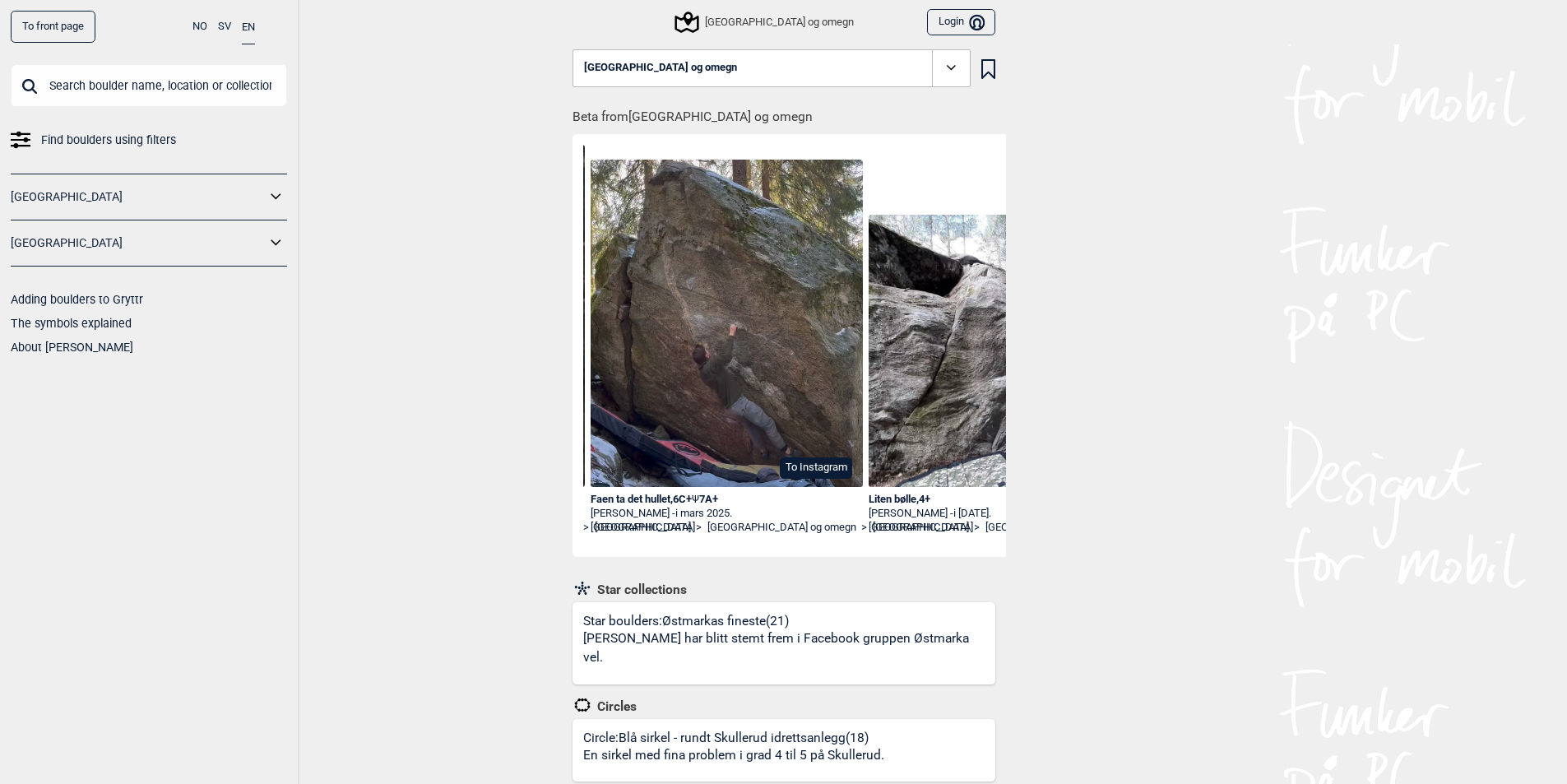
scroll to position [0, 391]
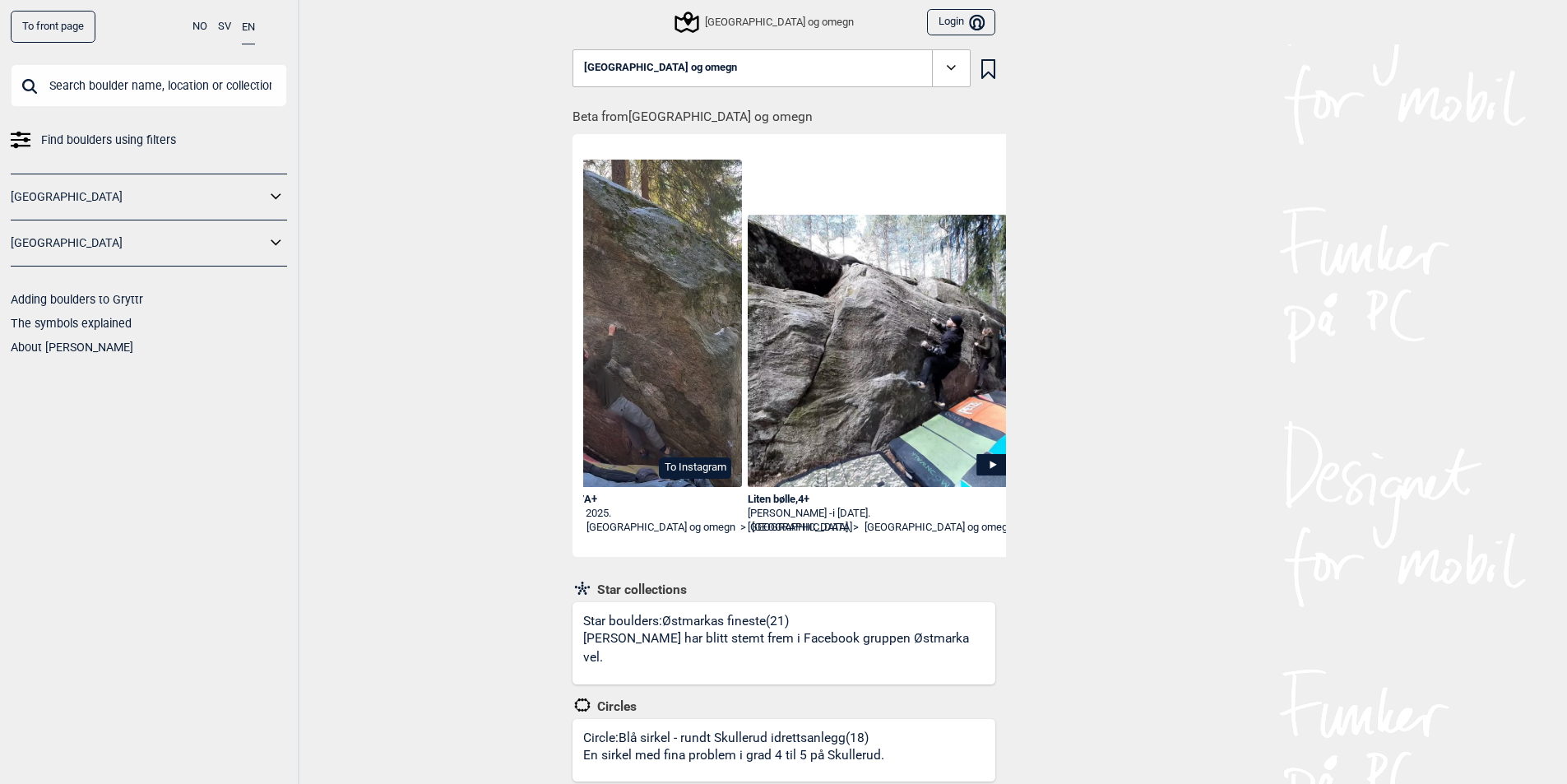
click at [638, 370] on img at bounding box center [606, 323] width 273 height 328
